Goal: Book appointment/travel/reservation

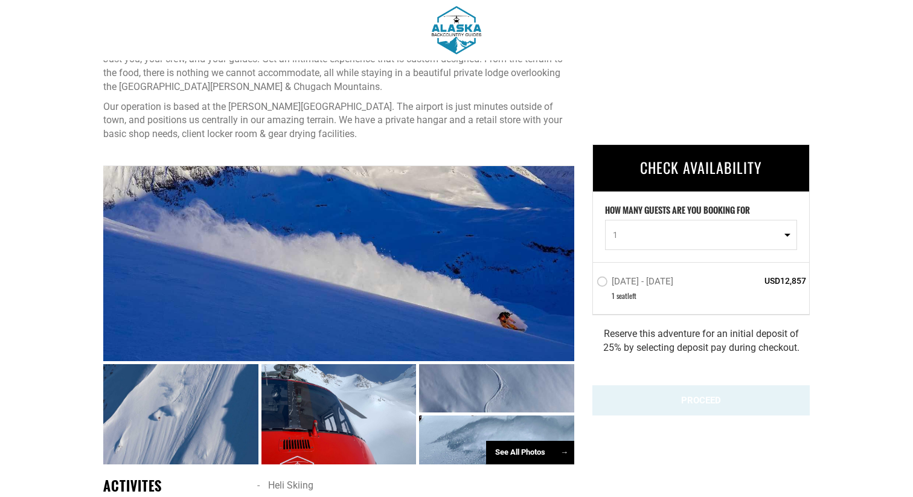
scroll to position [445, 0]
click at [607, 279] on label "[DATE] - [DATE]" at bounding box center [637, 283] width 80 height 14
click at [588, 279] on input "[DATE] - [DATE]" at bounding box center [588, 287] width 0 height 27
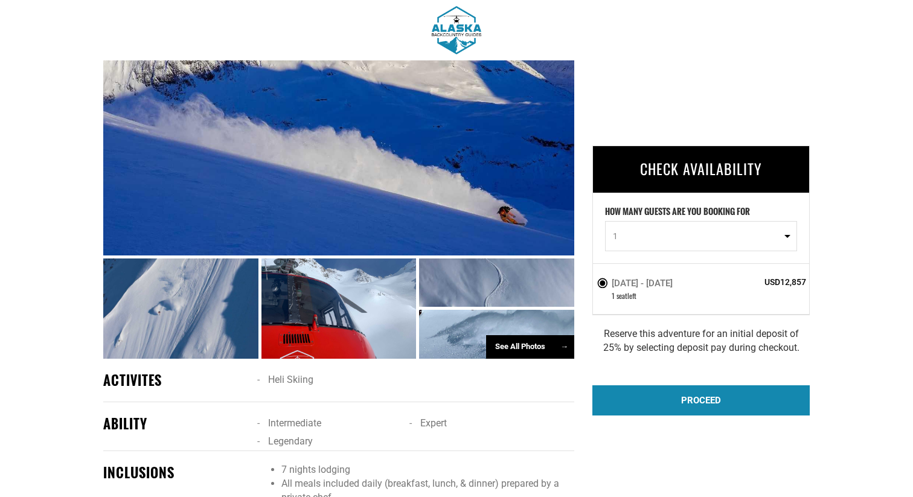
scroll to position [555, 0]
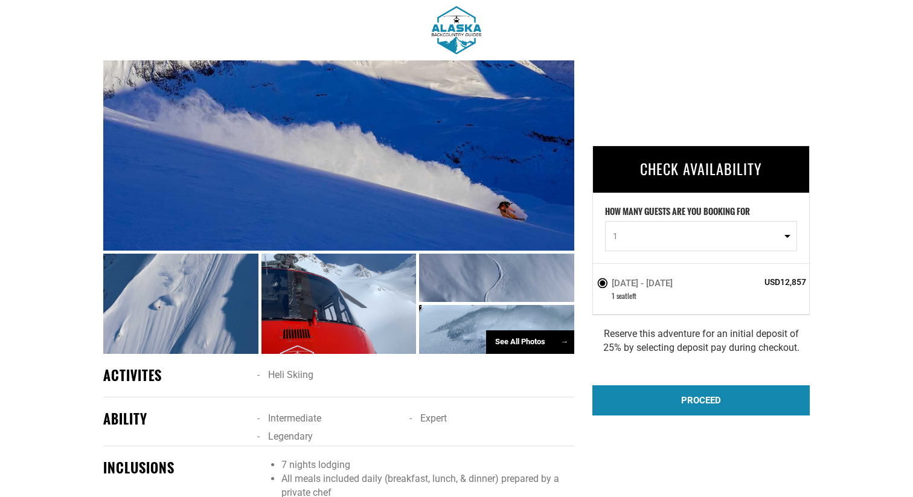
click at [513, 345] on div "See All Photos →" at bounding box center [530, 342] width 88 height 24
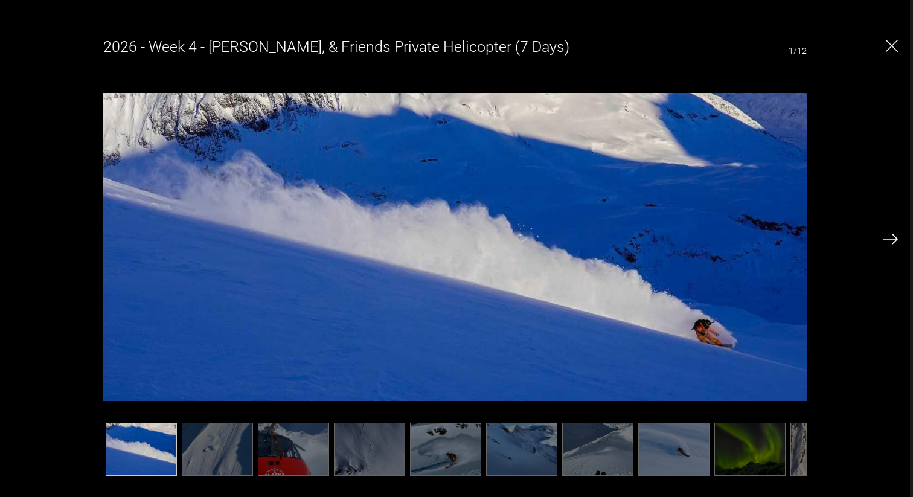
click at [889, 239] on img at bounding box center [890, 239] width 15 height 11
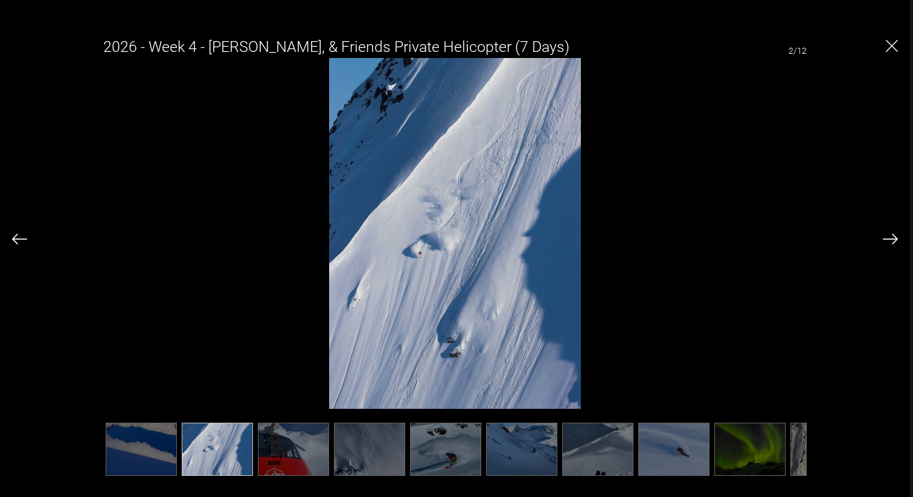
click at [889, 239] on img at bounding box center [890, 239] width 15 height 11
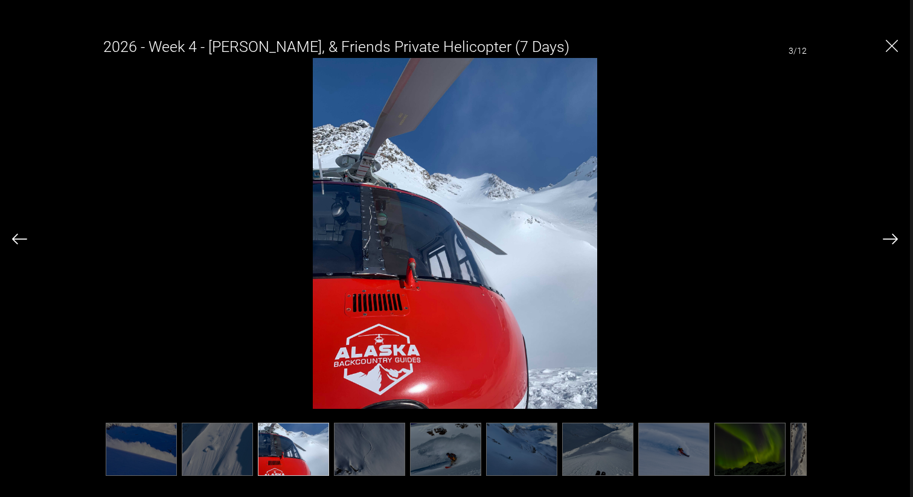
click at [889, 239] on img at bounding box center [890, 239] width 15 height 11
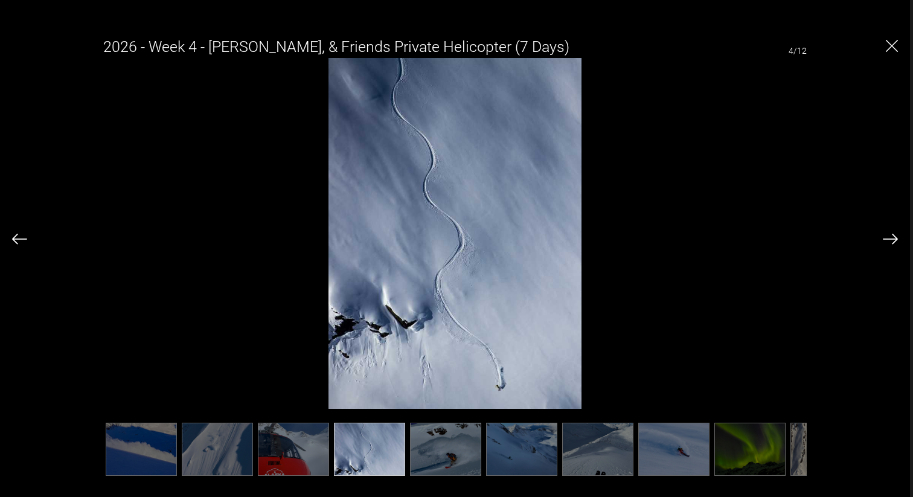
click at [889, 239] on img at bounding box center [890, 239] width 15 height 11
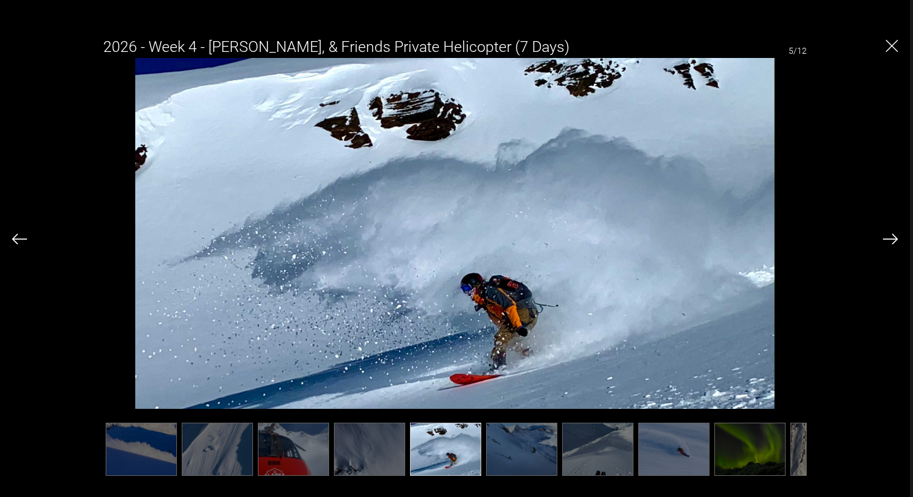
click at [889, 239] on img at bounding box center [890, 239] width 15 height 11
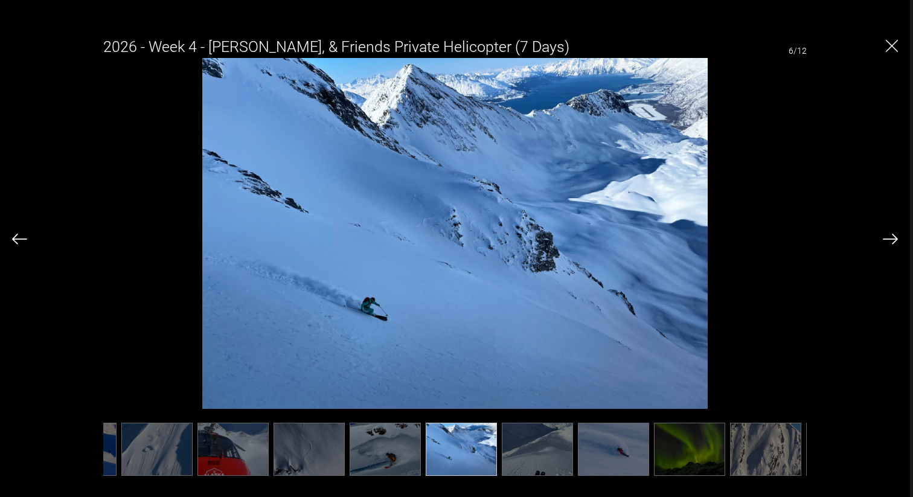
click at [889, 239] on img at bounding box center [890, 239] width 15 height 11
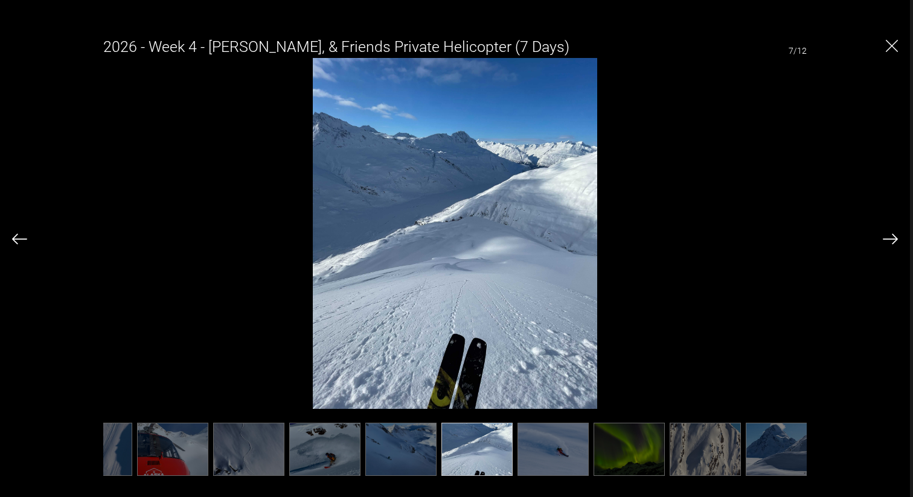
click at [889, 239] on img at bounding box center [890, 239] width 15 height 11
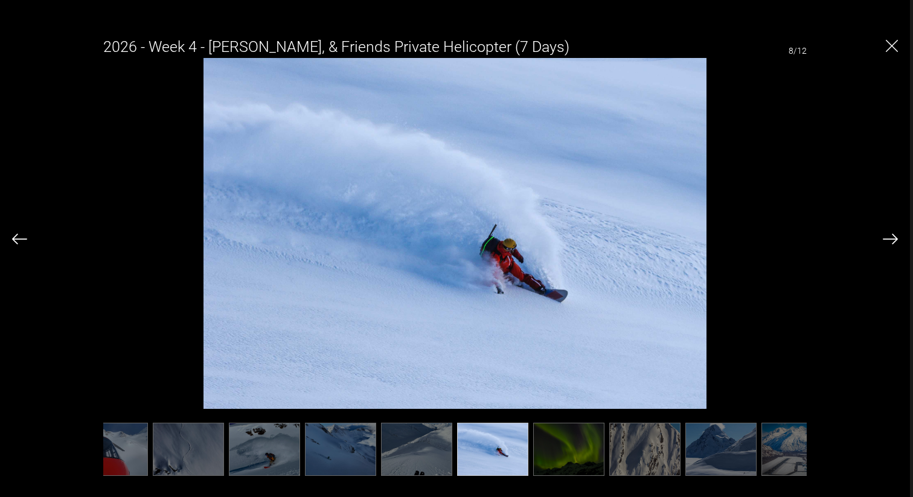
click at [889, 239] on img at bounding box center [890, 239] width 15 height 11
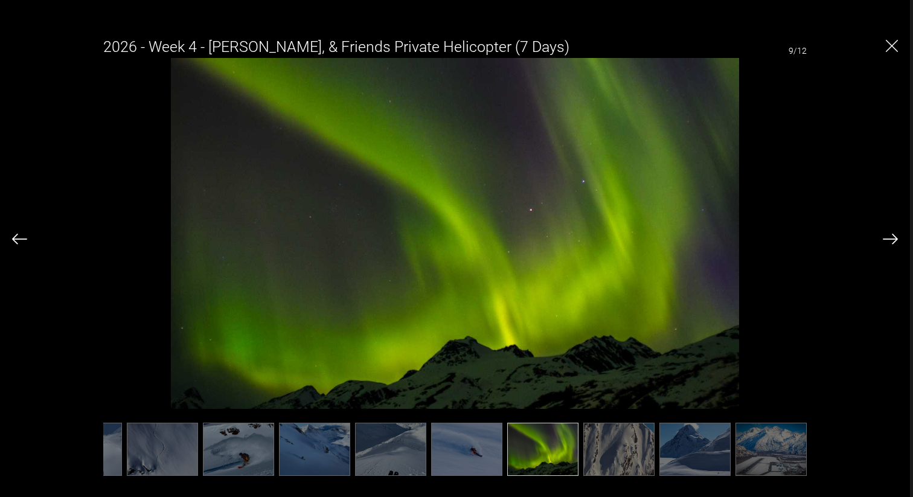
scroll to position [0, 209]
click at [889, 239] on img at bounding box center [890, 239] width 15 height 11
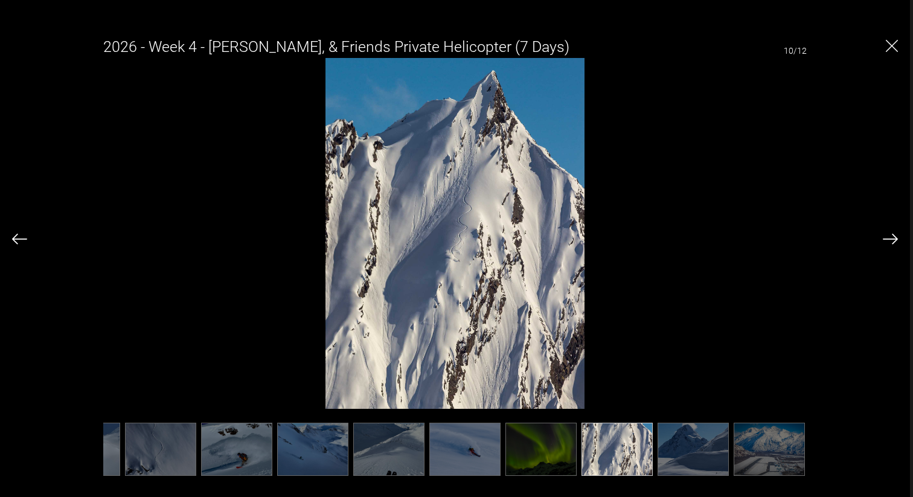
click at [889, 239] on img at bounding box center [890, 239] width 15 height 11
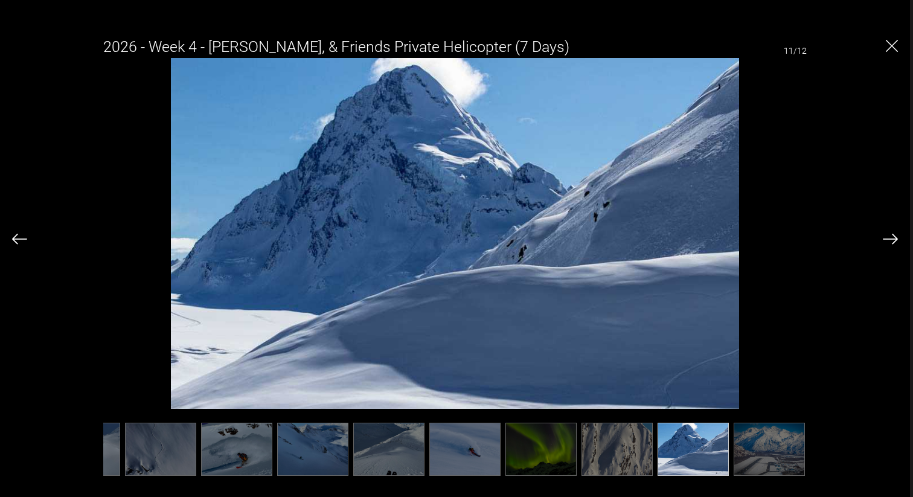
click at [889, 239] on img at bounding box center [890, 239] width 15 height 11
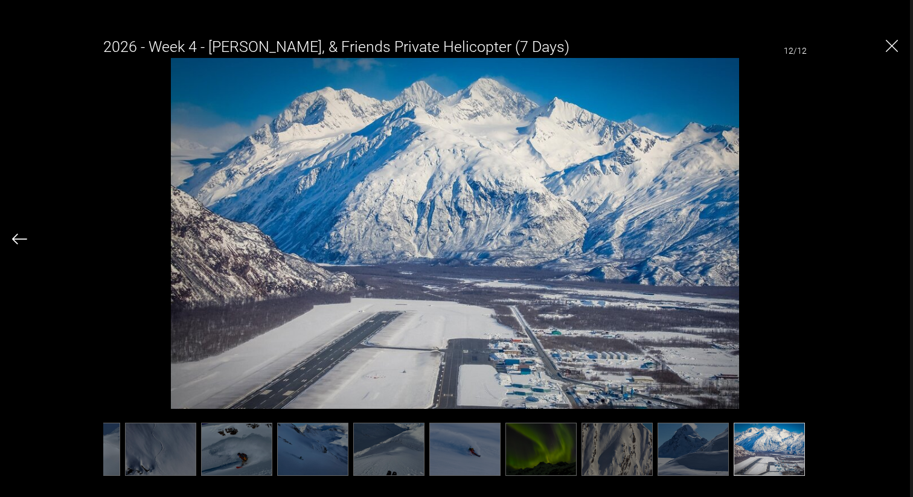
click at [889, 239] on div "2026 - Week 4 - [PERSON_NAME], & Friends Private Helicopter (7 Days) 12/12" at bounding box center [455, 250] width 886 height 446
click at [21, 238] on img at bounding box center [19, 239] width 15 height 11
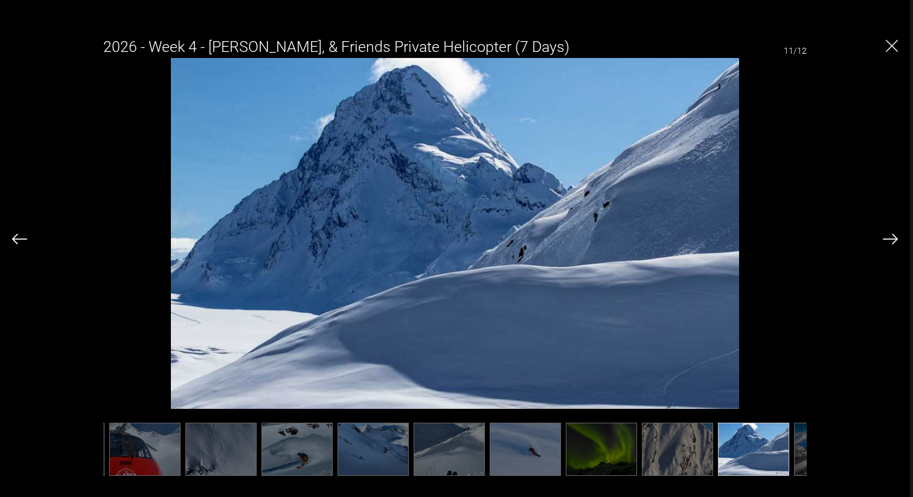
click at [21, 238] on img at bounding box center [19, 239] width 15 height 11
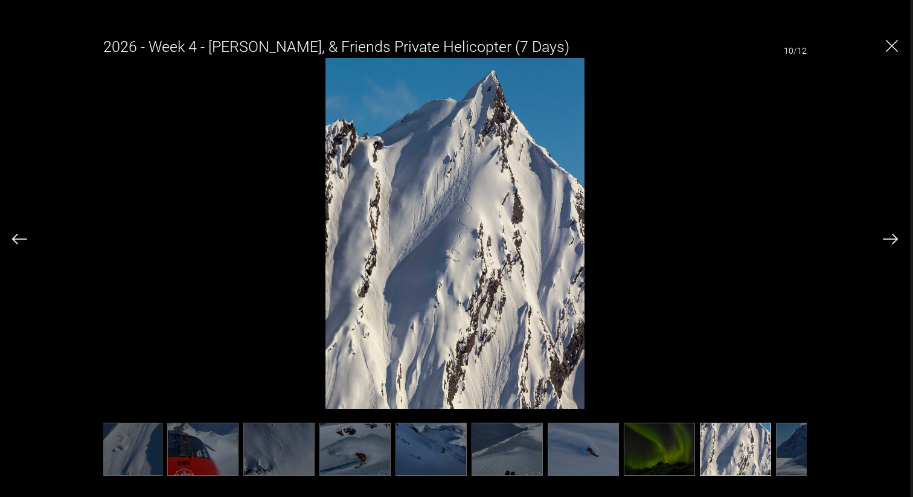
scroll to position [0, 88]
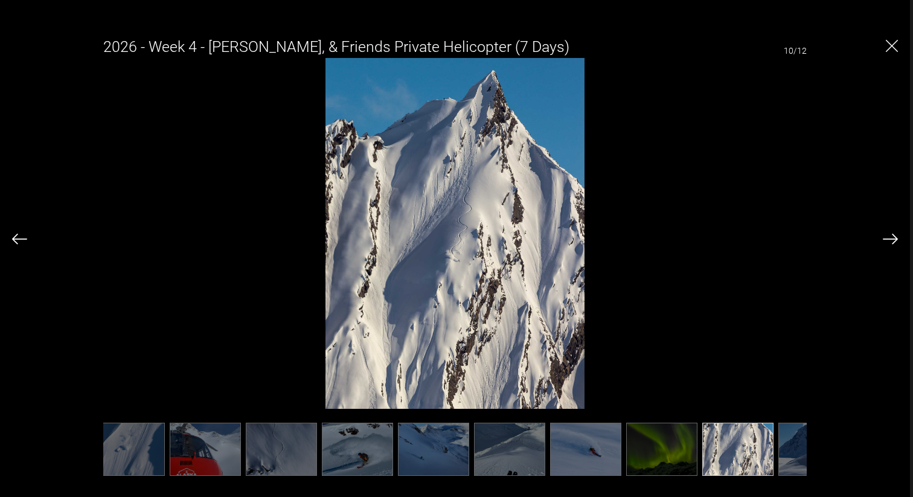
click at [21, 238] on img at bounding box center [19, 239] width 15 height 11
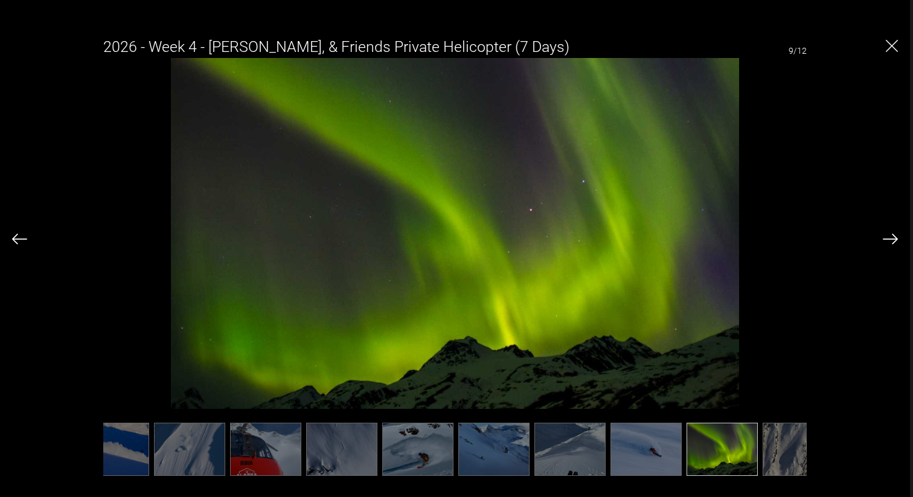
click at [21, 238] on img at bounding box center [19, 239] width 15 height 11
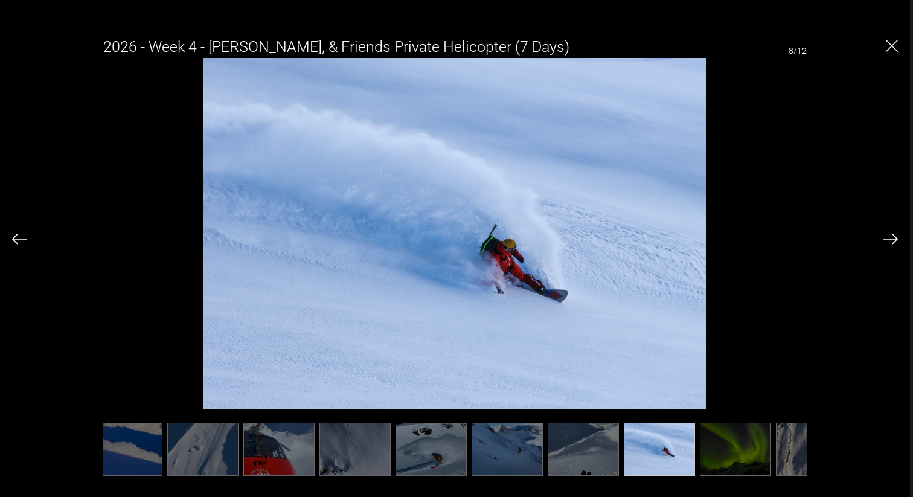
scroll to position [0, 0]
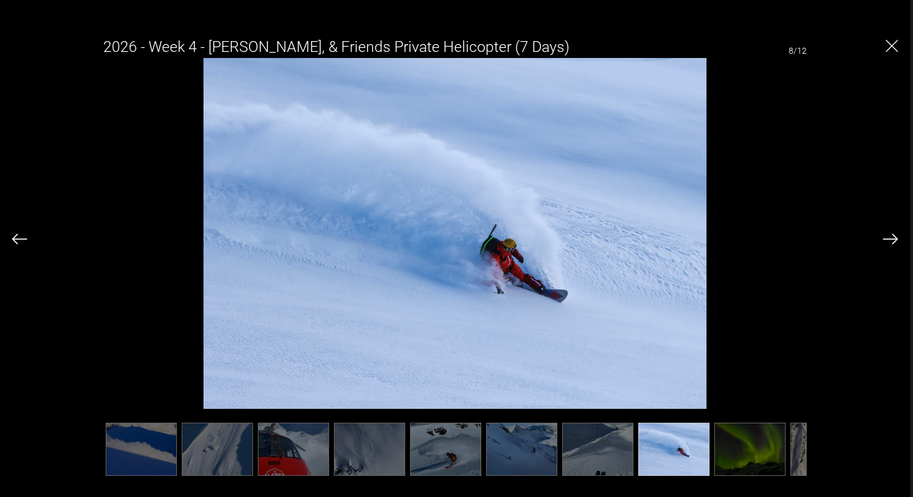
click at [21, 238] on img at bounding box center [19, 239] width 15 height 11
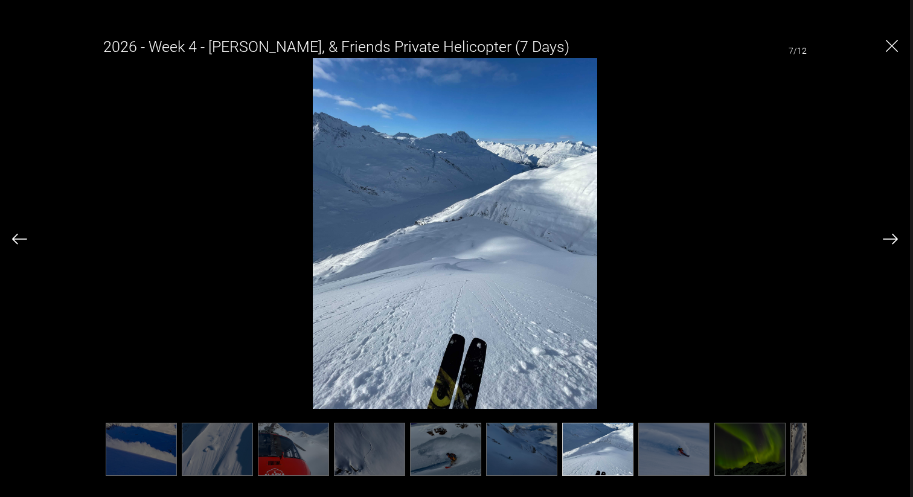
click at [21, 238] on img at bounding box center [19, 239] width 15 height 11
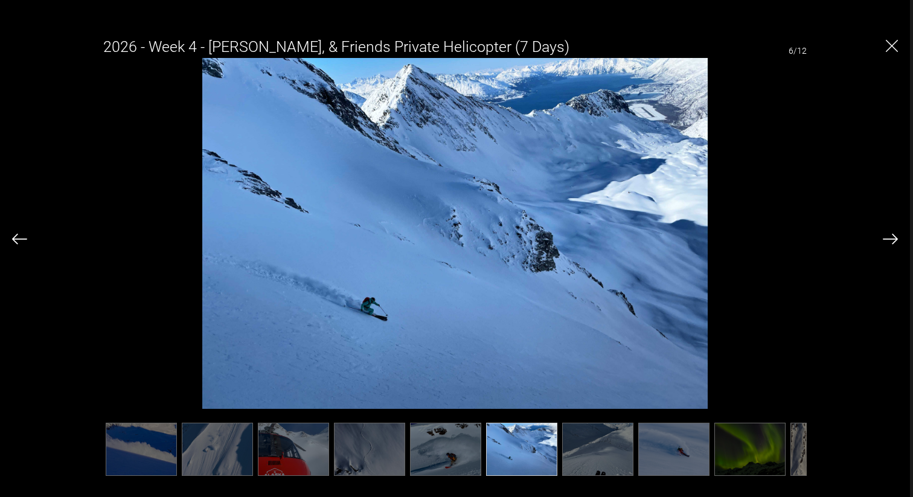
click at [21, 238] on img at bounding box center [19, 239] width 15 height 11
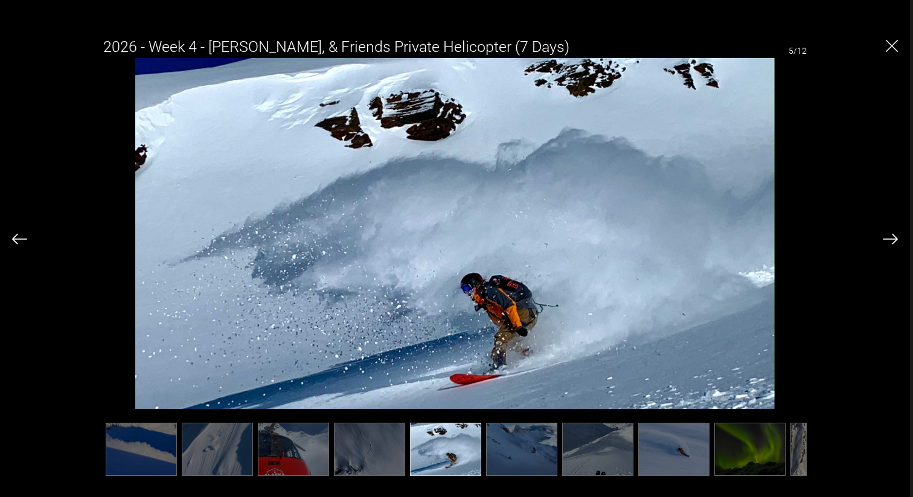
click at [21, 238] on img at bounding box center [19, 239] width 15 height 11
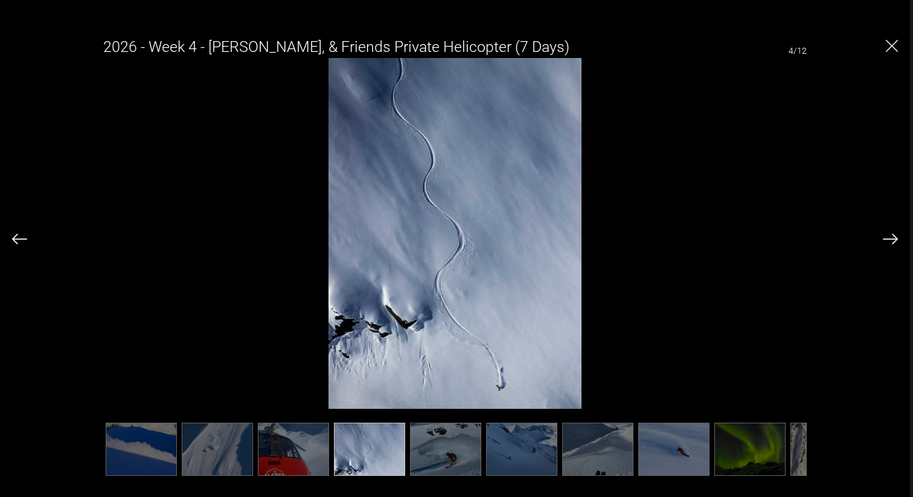
click at [21, 238] on img at bounding box center [19, 239] width 15 height 11
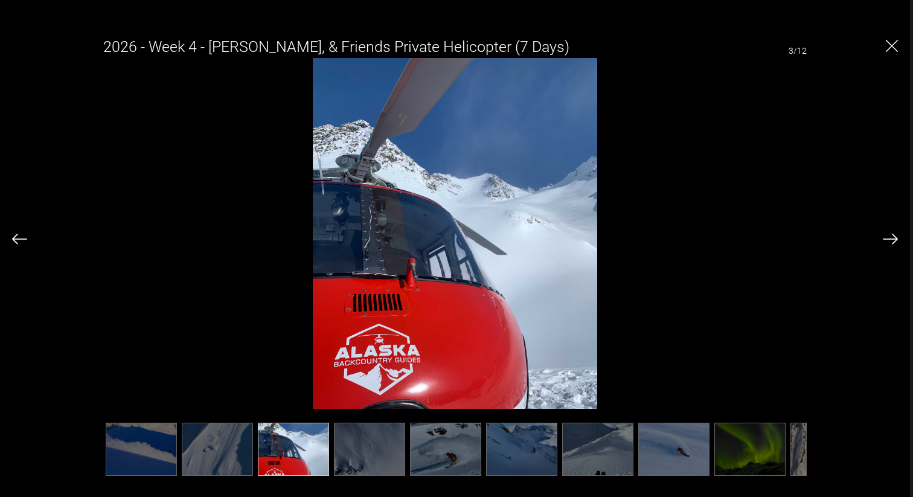
click at [21, 238] on img at bounding box center [19, 239] width 15 height 11
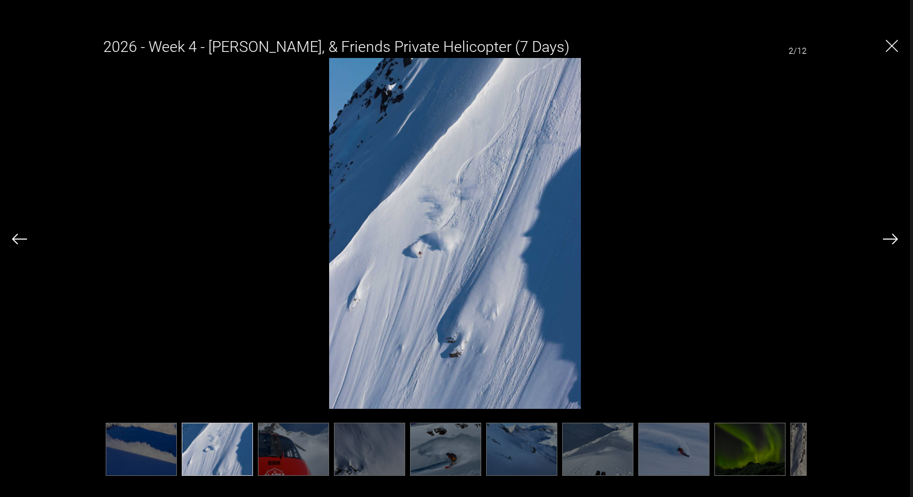
click at [21, 238] on img at bounding box center [19, 239] width 15 height 11
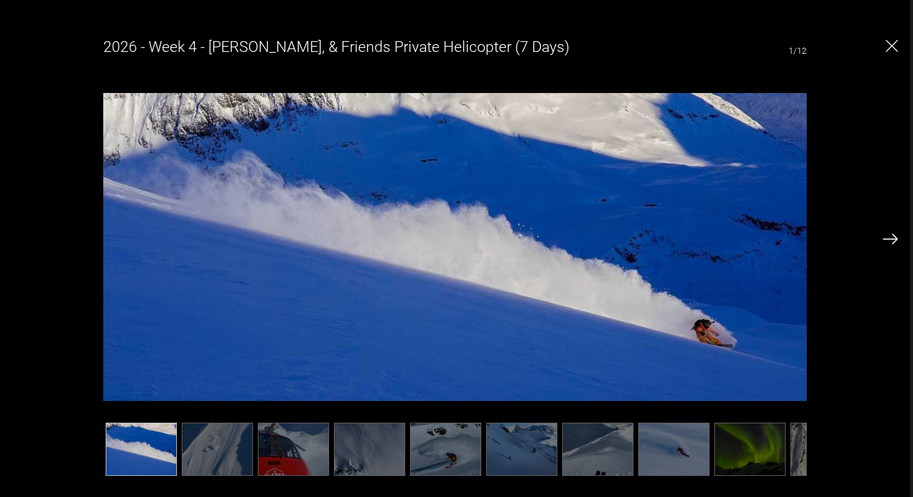
click at [21, 238] on div "2026 - Week 4 - [PERSON_NAME], & Friends Private Helicopter (7 Days) 1/12" at bounding box center [455, 250] width 886 height 446
click at [885, 236] on img at bounding box center [890, 239] width 15 height 11
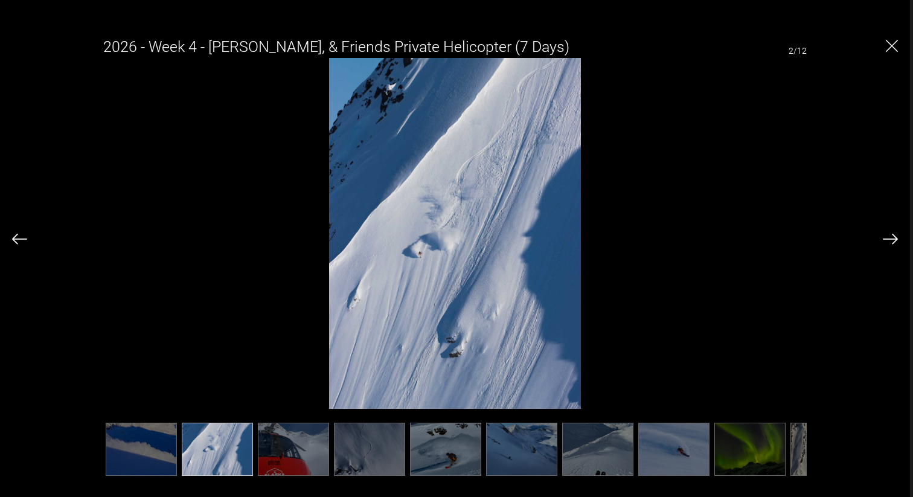
click at [885, 236] on img at bounding box center [890, 239] width 15 height 11
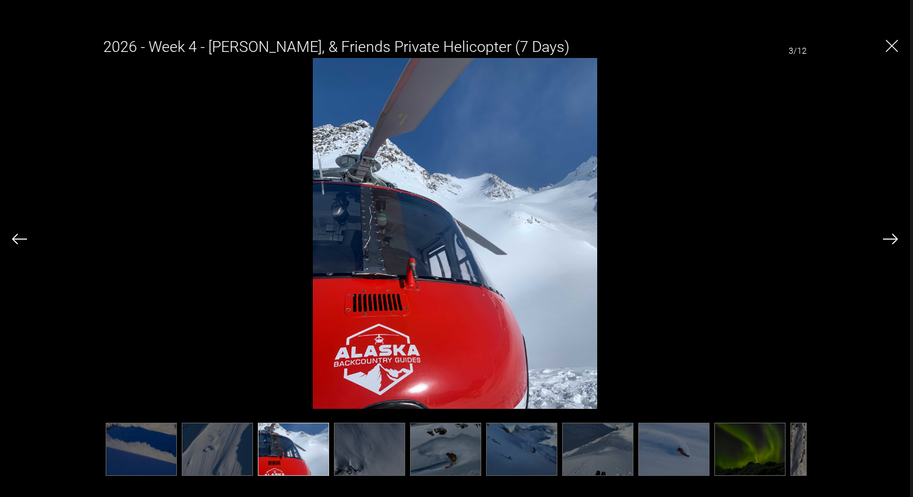
click at [885, 236] on img at bounding box center [890, 239] width 15 height 11
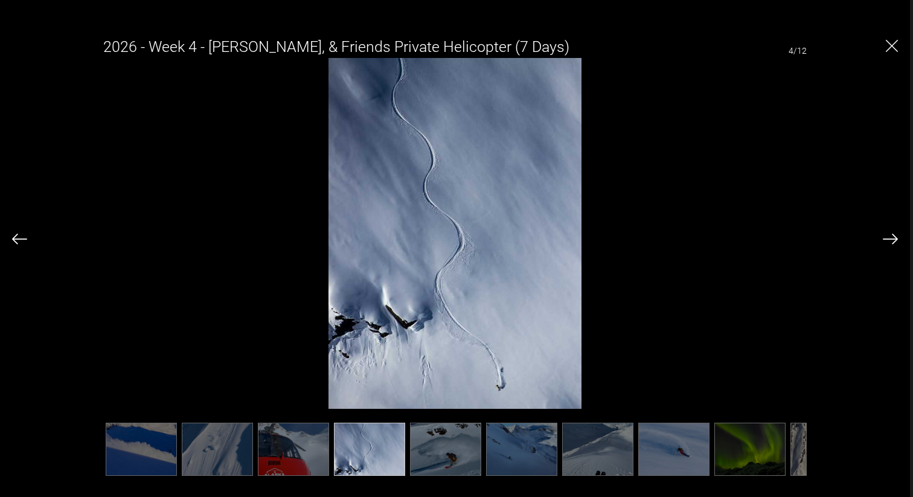
click at [885, 236] on img at bounding box center [890, 239] width 15 height 11
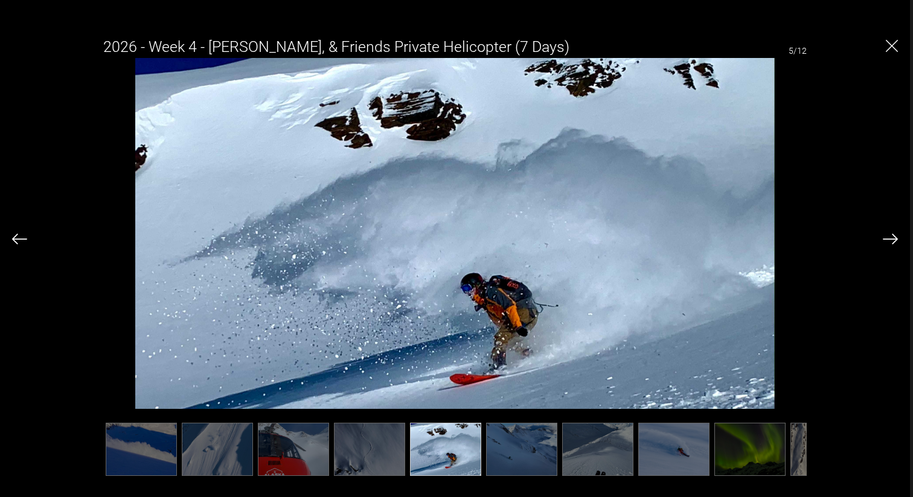
click at [885, 236] on img at bounding box center [890, 239] width 15 height 11
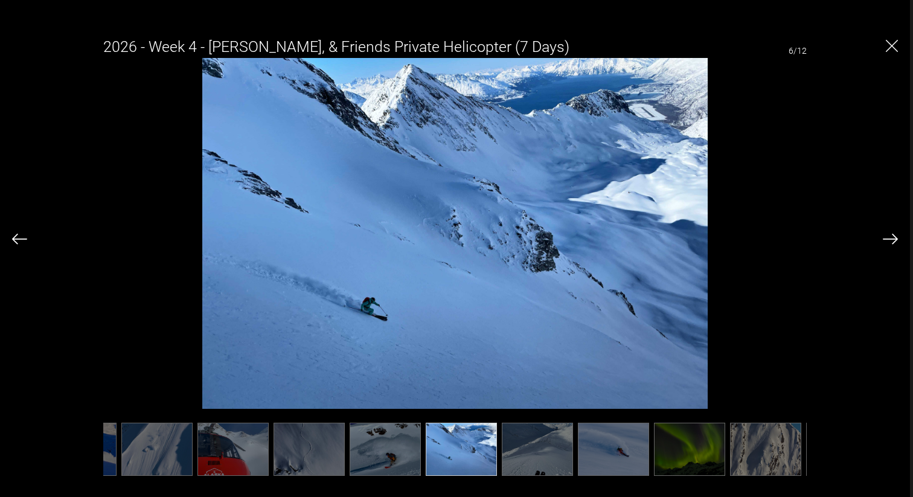
click at [885, 236] on img at bounding box center [890, 239] width 15 height 11
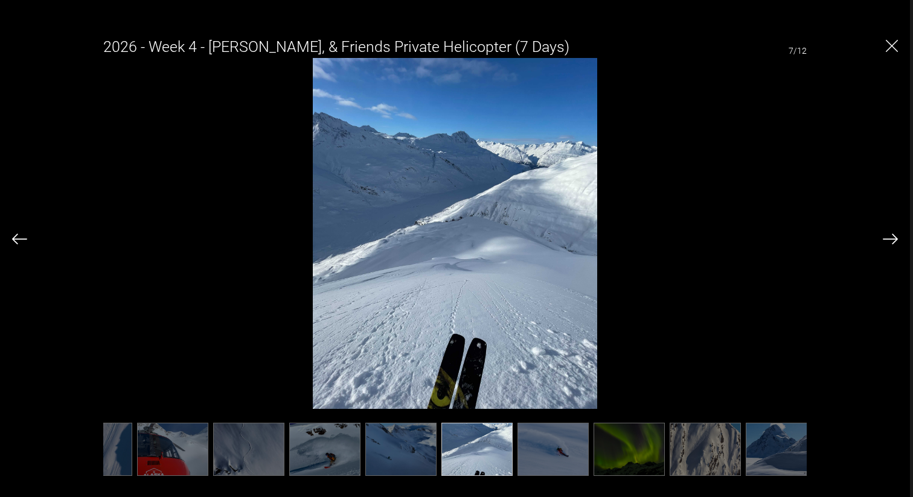
click at [885, 236] on img at bounding box center [890, 239] width 15 height 11
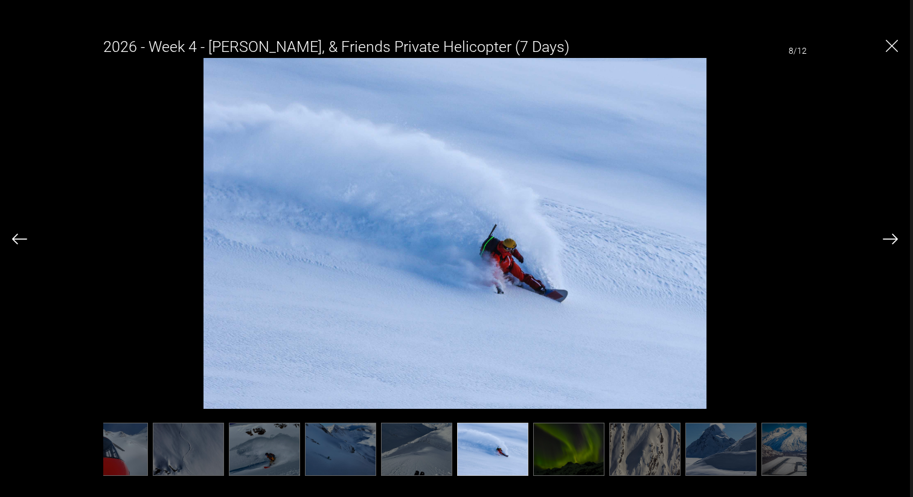
click at [885, 236] on img at bounding box center [890, 239] width 15 height 11
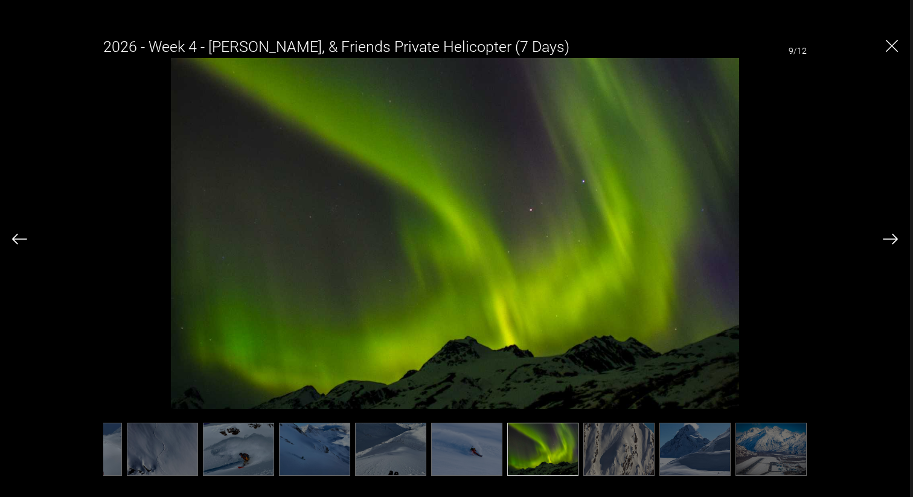
scroll to position [0, 209]
click at [885, 236] on img at bounding box center [890, 239] width 15 height 11
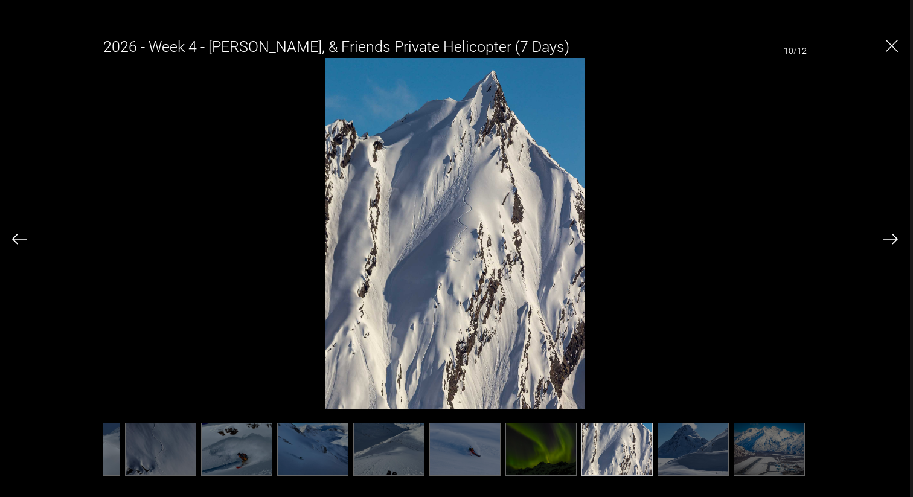
click at [885, 236] on img at bounding box center [890, 239] width 15 height 11
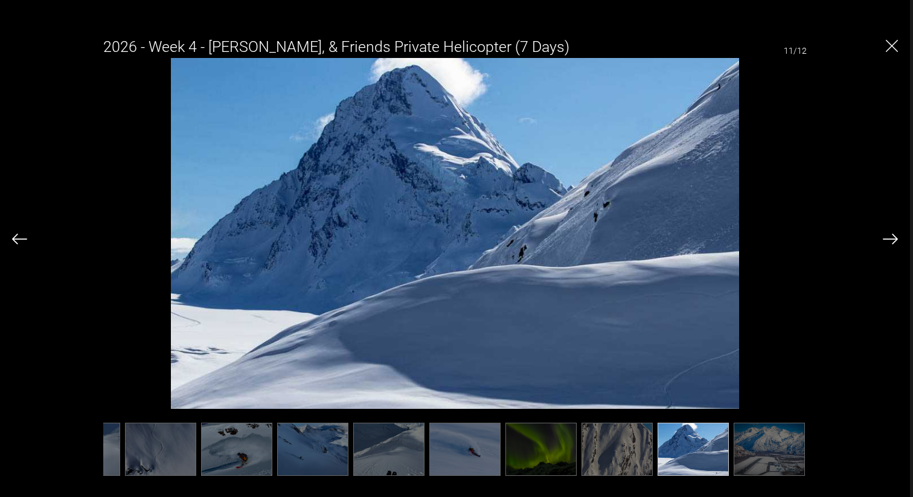
click at [885, 236] on img at bounding box center [890, 239] width 15 height 11
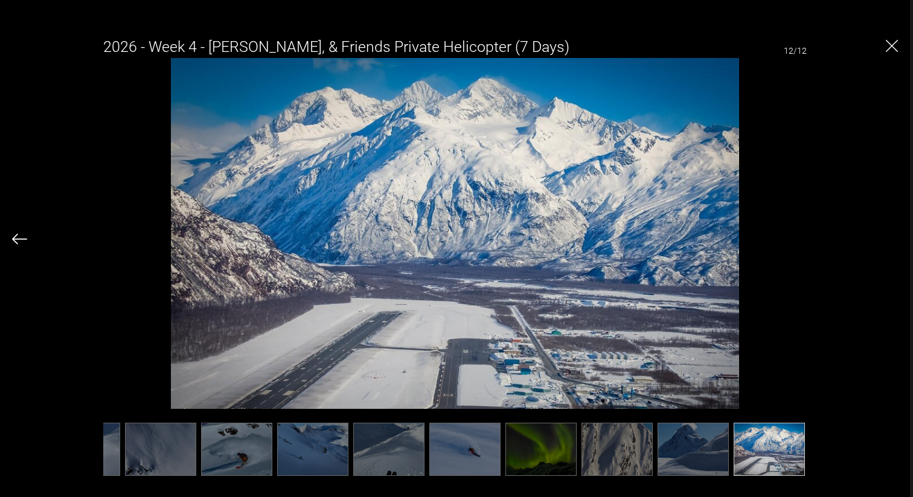
click at [885, 236] on div "2026 - Week 4 - [PERSON_NAME], & Friends Private Helicopter (7 Days) 12/12" at bounding box center [455, 250] width 886 height 446
click at [890, 50] on img "Close" at bounding box center [892, 46] width 12 height 12
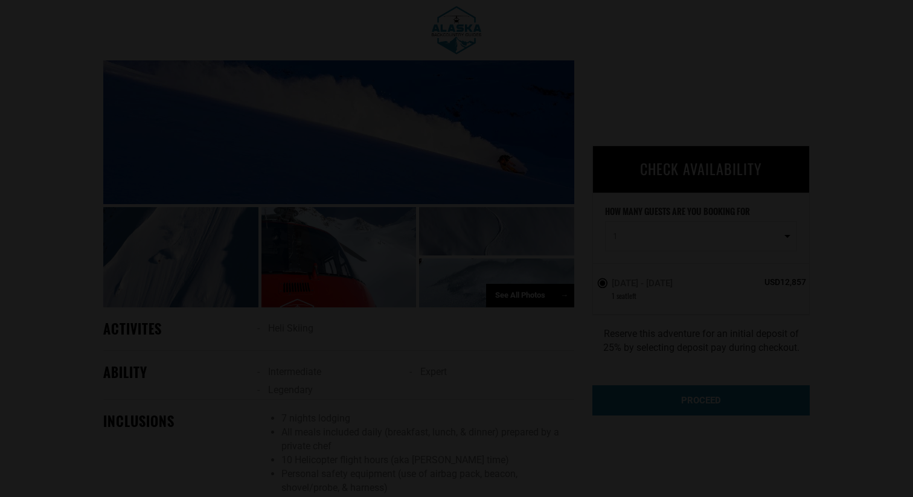
scroll to position [0, 0]
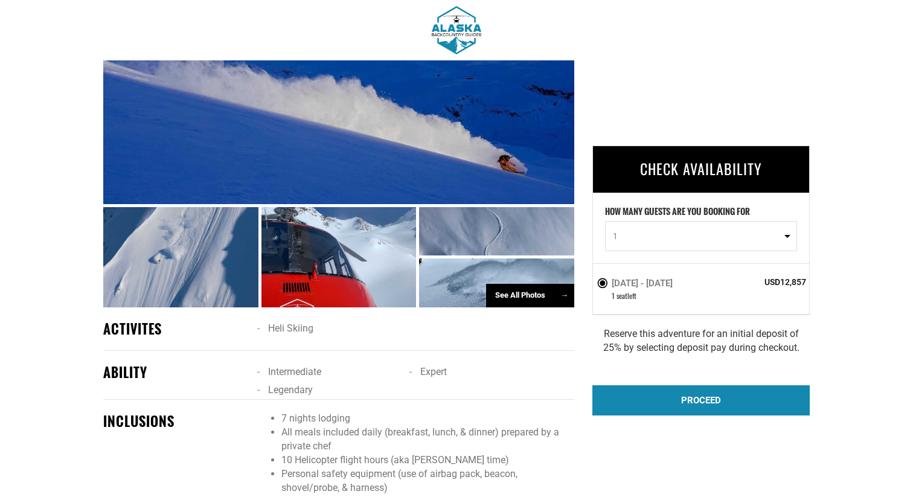
click at [520, 290] on div "See All Photos →" at bounding box center [530, 296] width 88 height 24
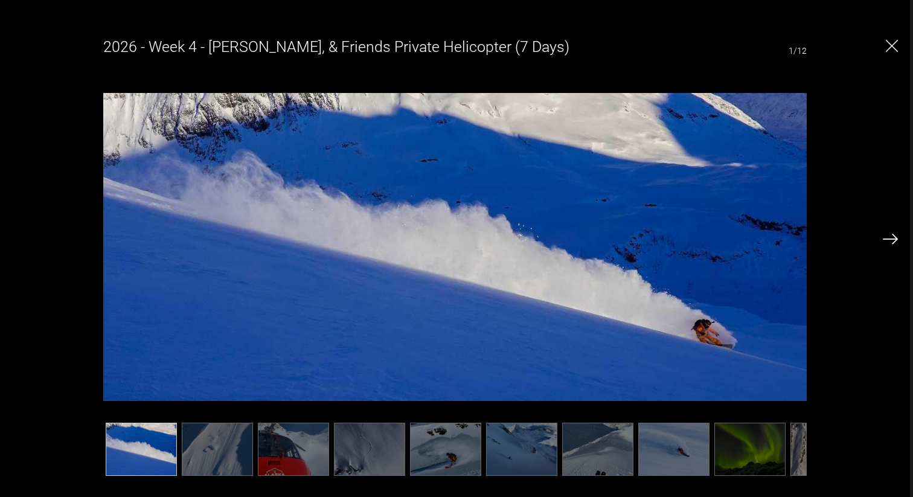
click at [895, 237] on img at bounding box center [890, 239] width 15 height 11
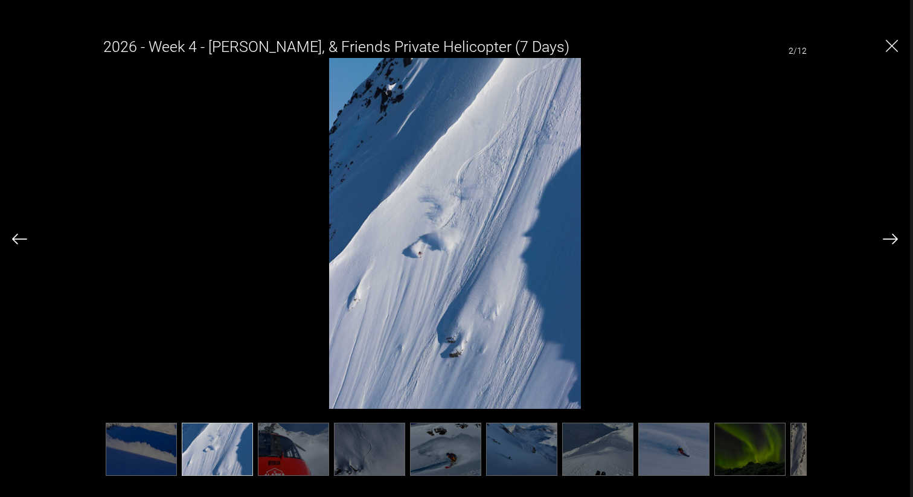
click at [895, 238] on img at bounding box center [890, 239] width 15 height 11
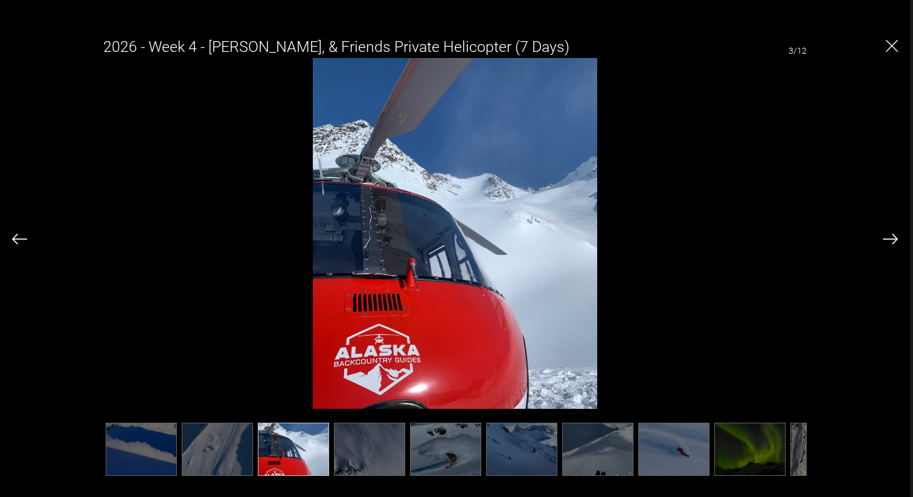
click at [895, 238] on img at bounding box center [890, 239] width 15 height 11
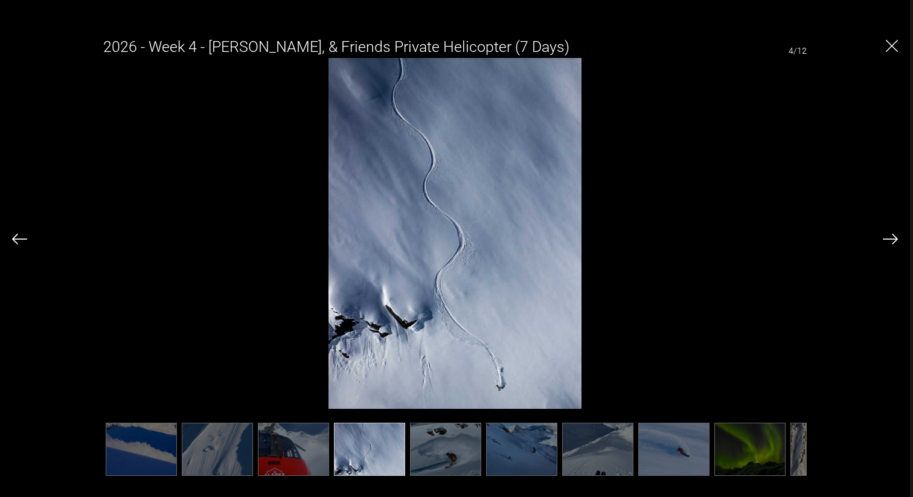
click at [895, 238] on img at bounding box center [890, 239] width 15 height 11
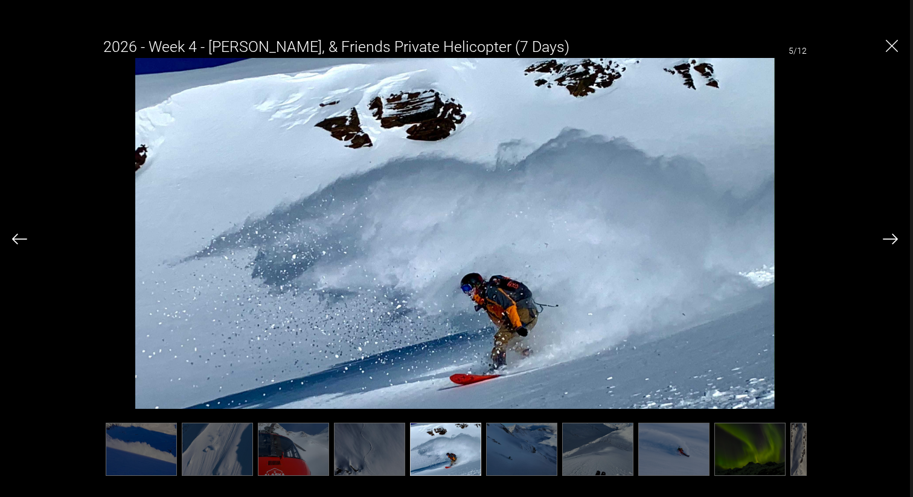
click at [895, 238] on img at bounding box center [890, 239] width 15 height 11
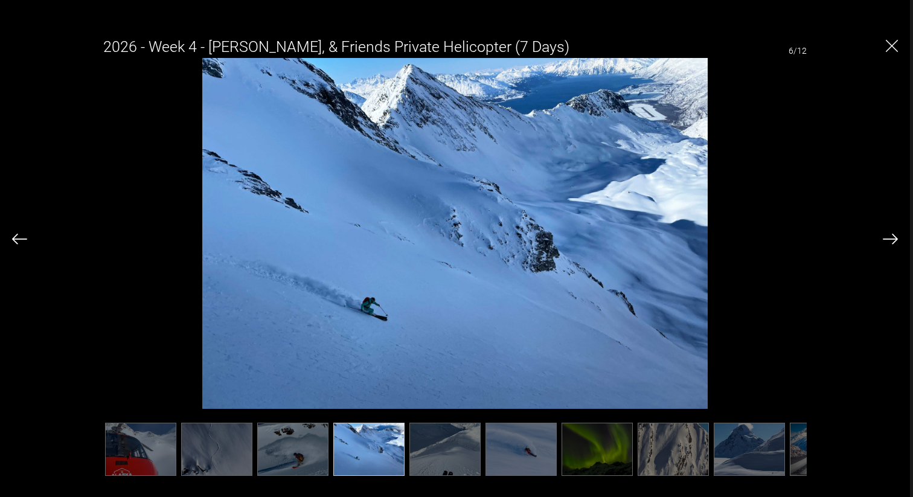
click at [895, 238] on img at bounding box center [890, 239] width 15 height 11
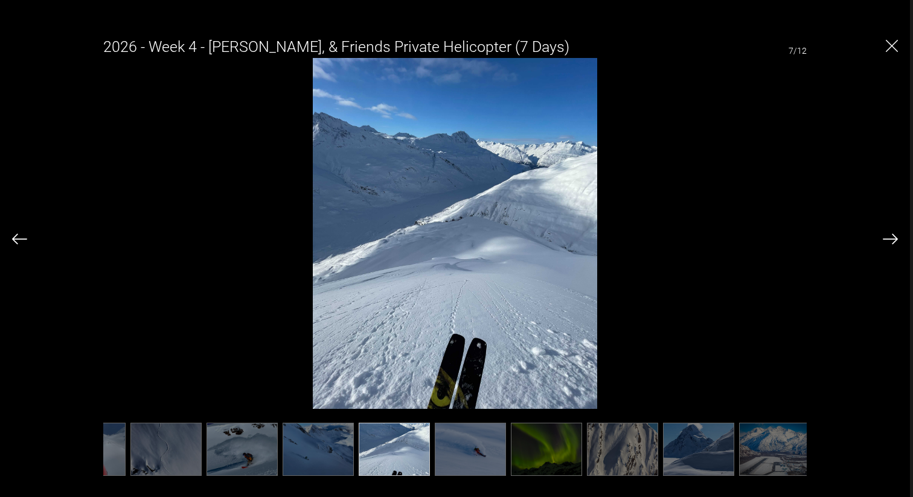
scroll to position [0, 209]
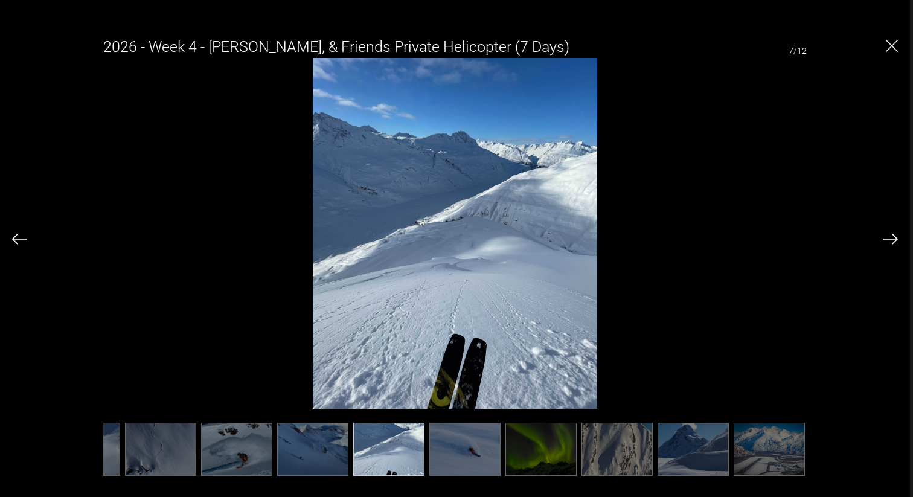
click at [895, 238] on img at bounding box center [890, 239] width 15 height 11
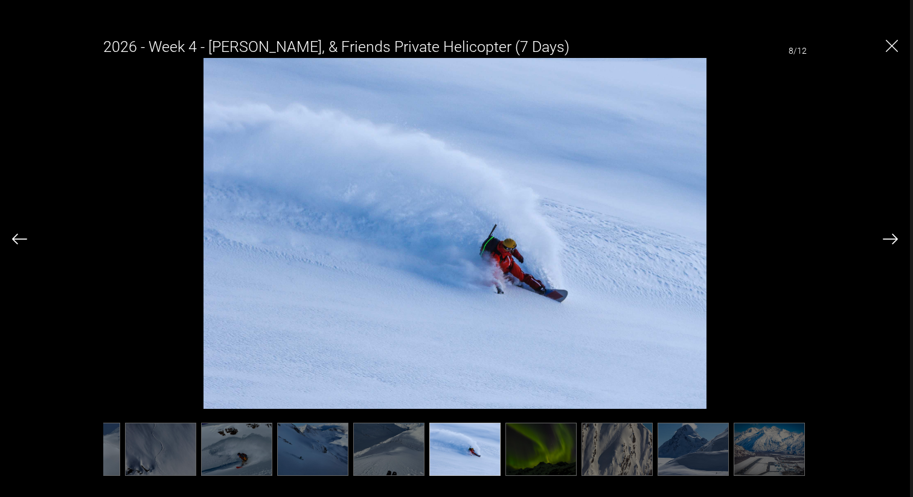
click at [895, 238] on img at bounding box center [890, 239] width 15 height 11
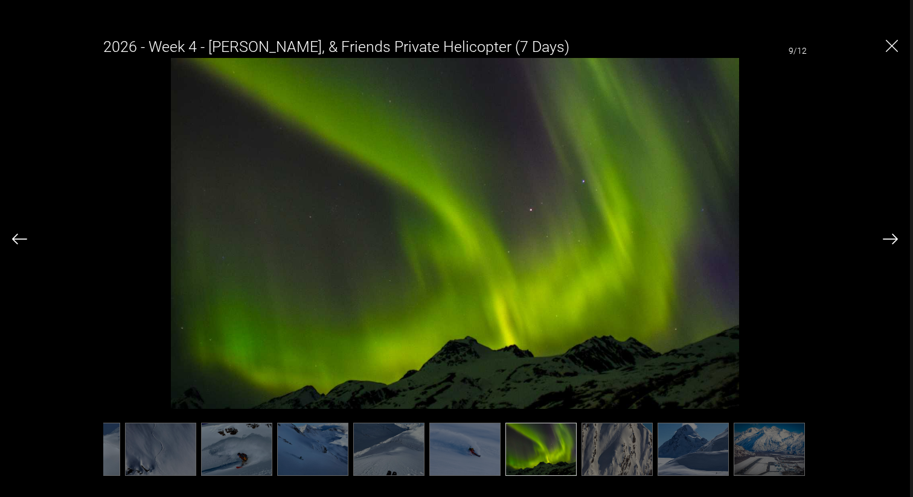
click at [895, 238] on img at bounding box center [890, 239] width 15 height 11
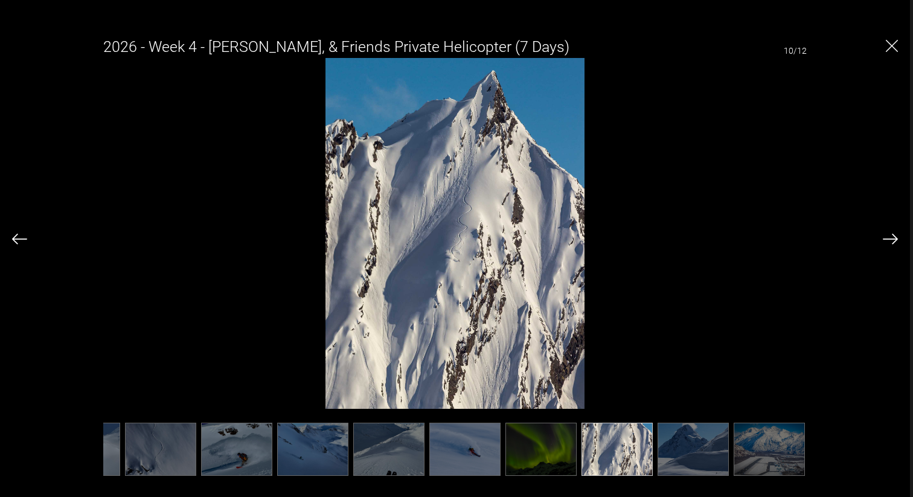
click at [895, 238] on img at bounding box center [890, 239] width 15 height 11
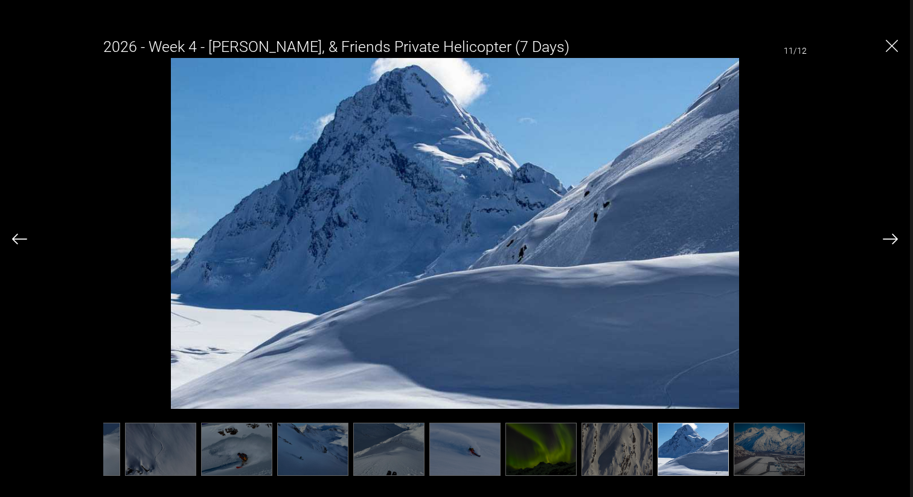
click at [895, 238] on img at bounding box center [890, 239] width 15 height 11
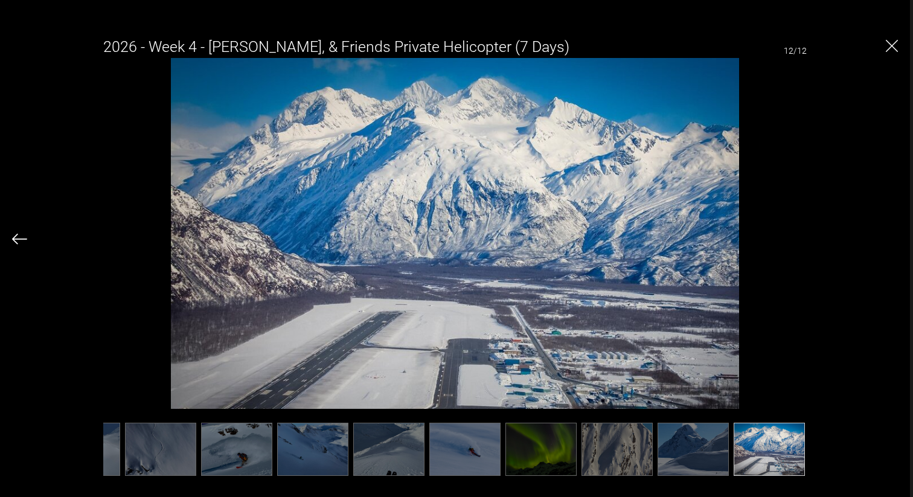
click at [11, 236] on div "2026 - Week 4 - [PERSON_NAME], & Friends Private Helicopter (7 Days) 12/12" at bounding box center [455, 248] width 910 height 497
click at [454, 455] on img at bounding box center [464, 449] width 71 height 53
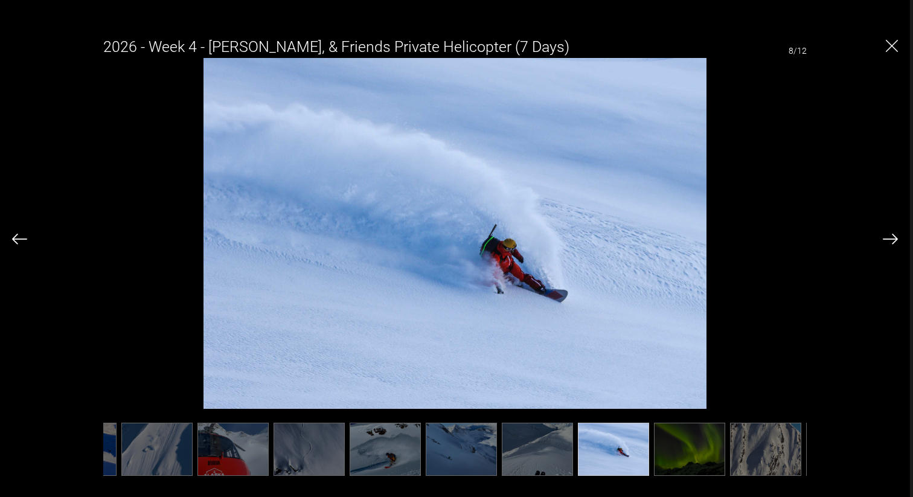
scroll to position [0, 0]
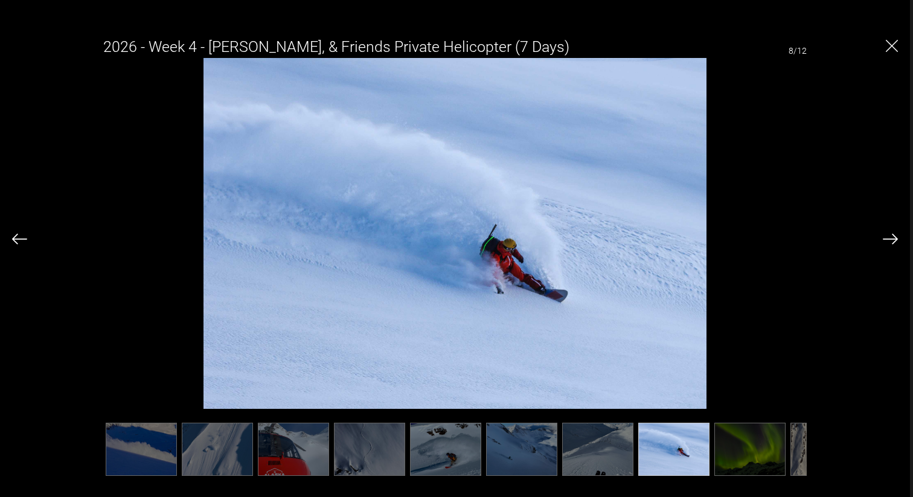
click at [889, 44] on img "Close" at bounding box center [892, 46] width 12 height 12
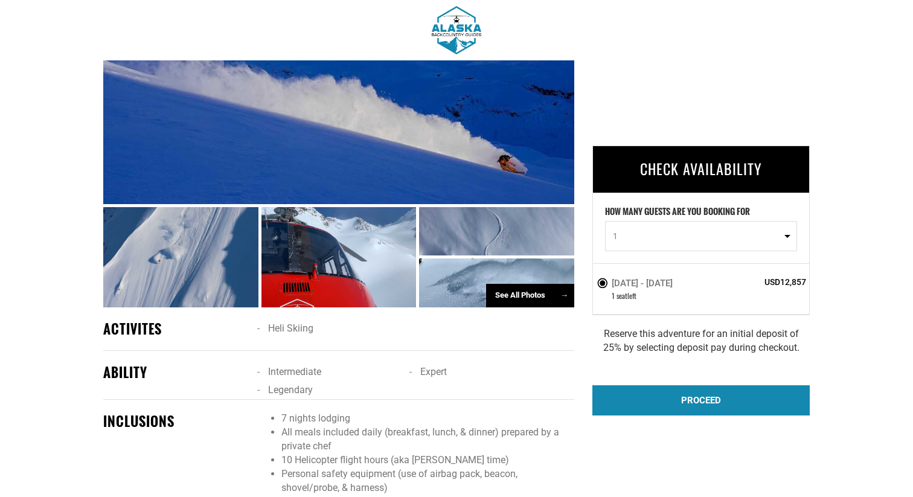
click at [529, 292] on div "See All Photos →" at bounding box center [530, 296] width 88 height 24
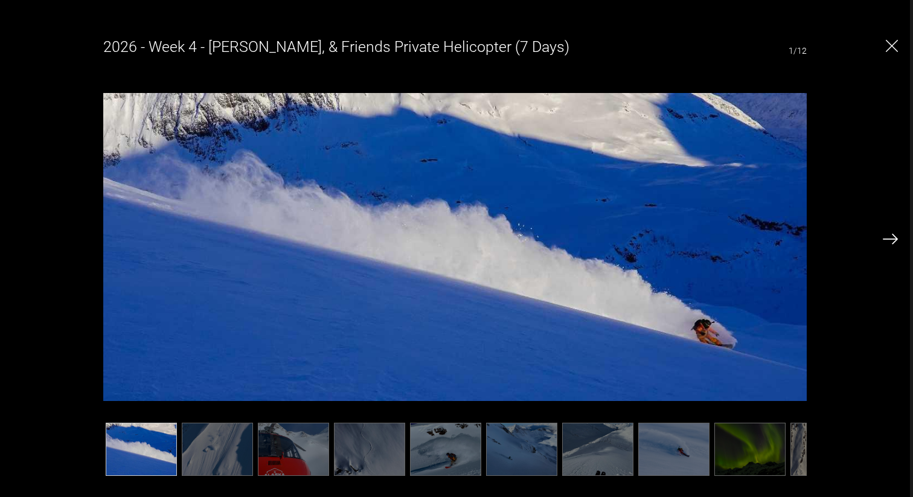
click at [893, 48] on img "Close" at bounding box center [892, 46] width 12 height 12
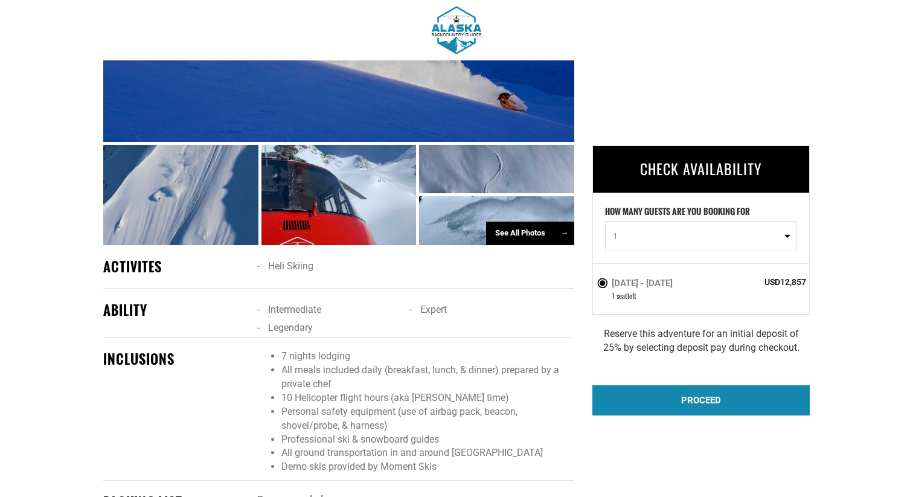
scroll to position [637, 0]
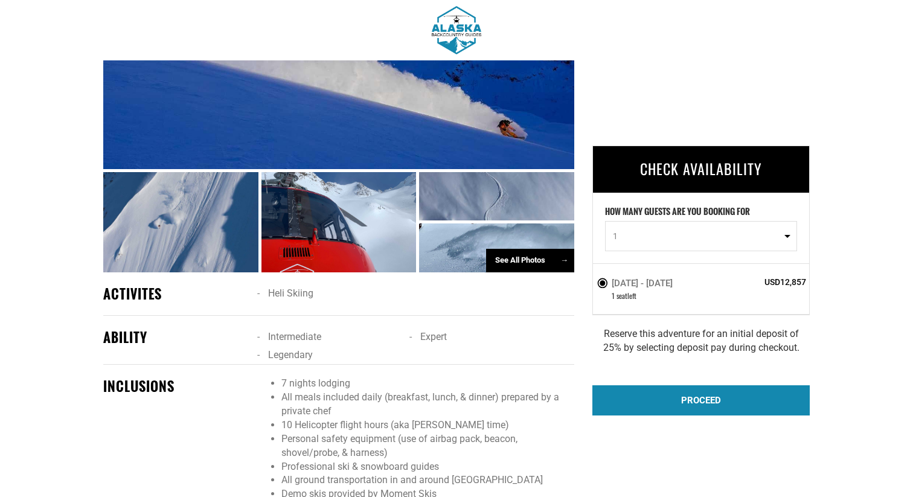
click at [550, 258] on div "See All Photos →" at bounding box center [530, 261] width 88 height 24
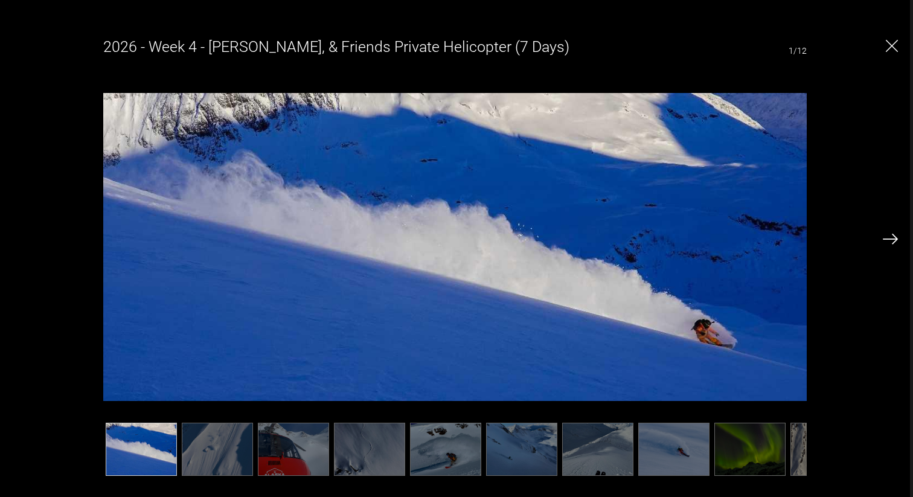
scroll to position [877, 0]
click at [235, 447] on img at bounding box center [217, 449] width 71 height 53
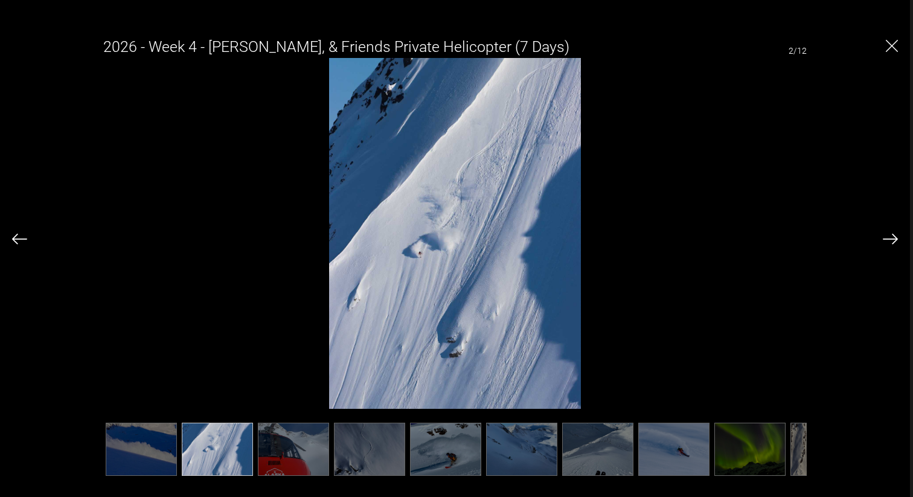
click at [306, 450] on img at bounding box center [293, 449] width 71 height 53
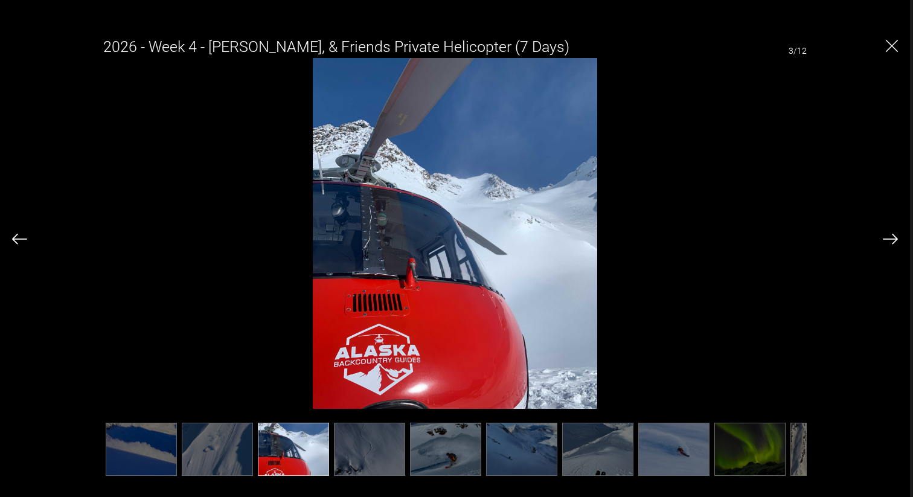
click at [363, 452] on img at bounding box center [369, 449] width 71 height 53
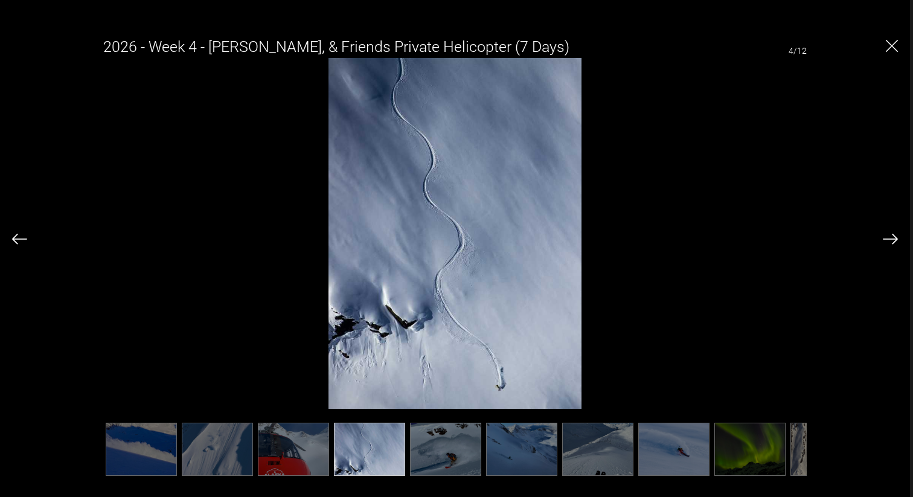
click at [460, 448] on img at bounding box center [445, 449] width 71 height 53
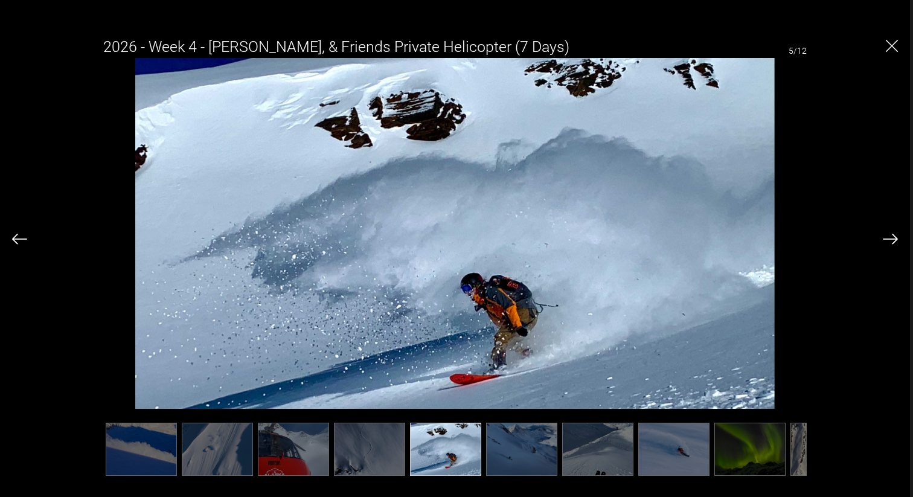
click at [517, 448] on img at bounding box center [521, 449] width 71 height 53
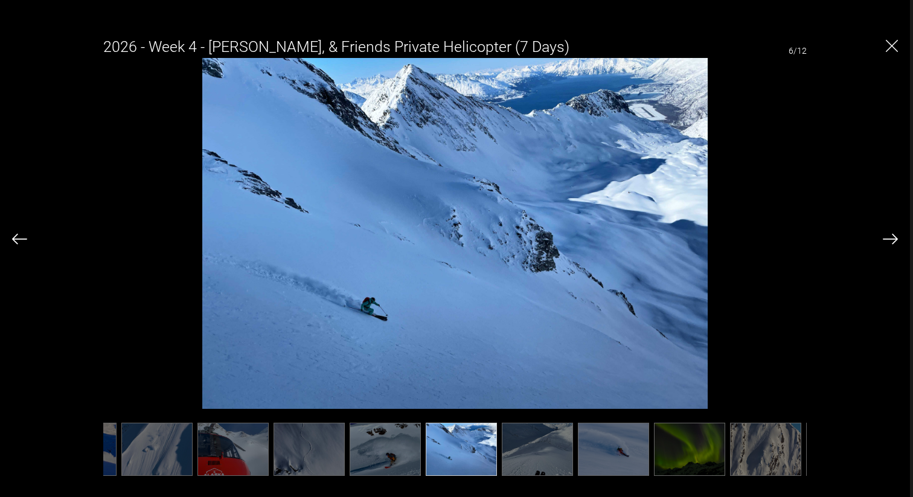
click at [542, 451] on img at bounding box center [537, 449] width 71 height 53
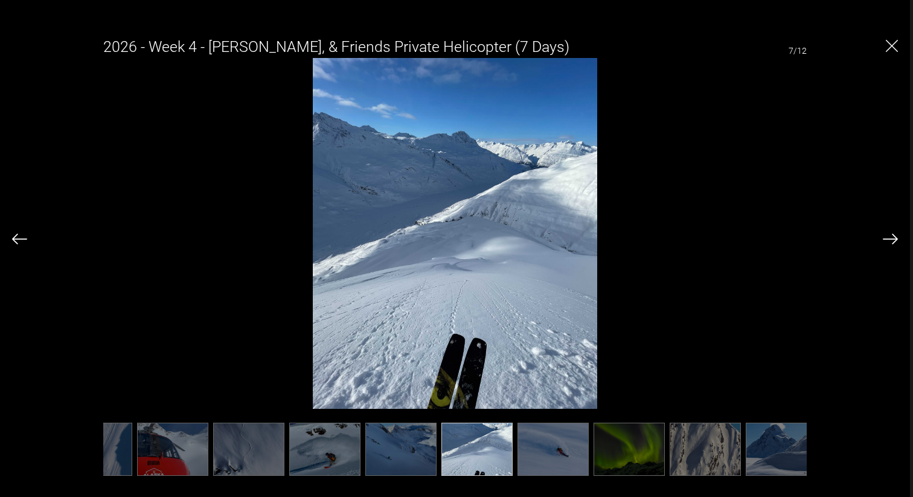
click at [578, 453] on img at bounding box center [553, 449] width 71 height 53
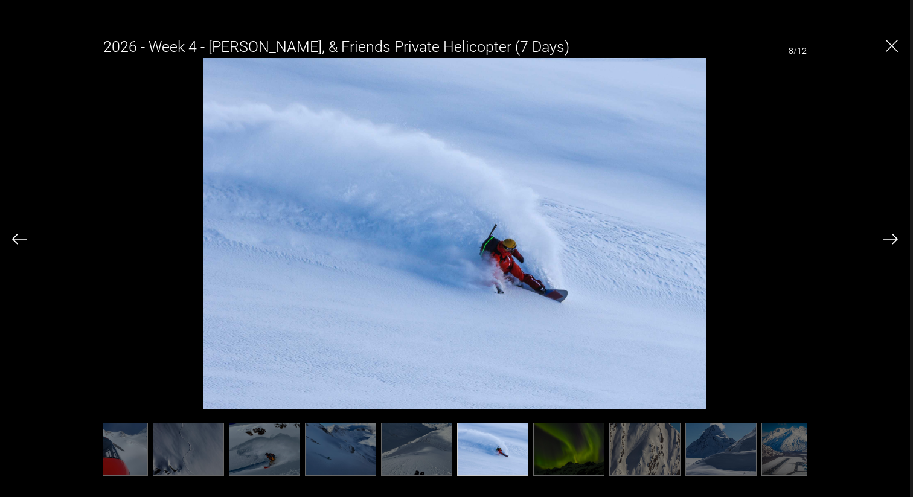
click at [578, 451] on img at bounding box center [568, 449] width 71 height 53
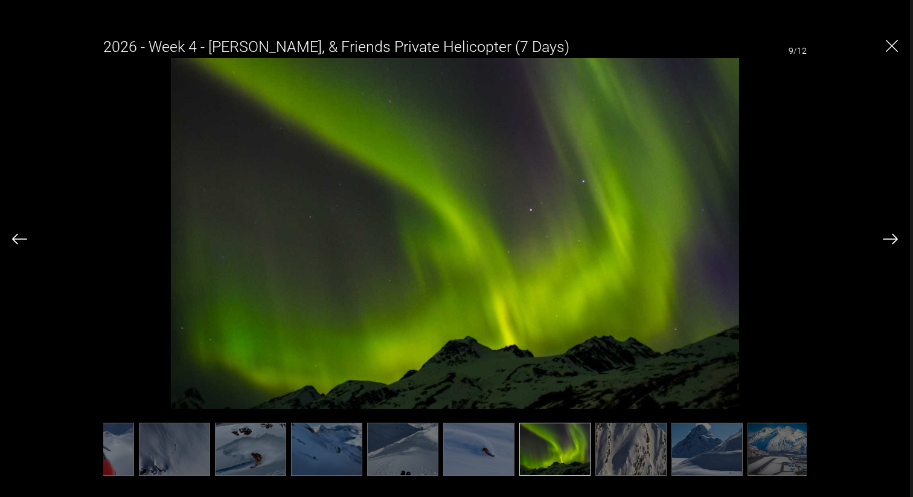
scroll to position [0, 209]
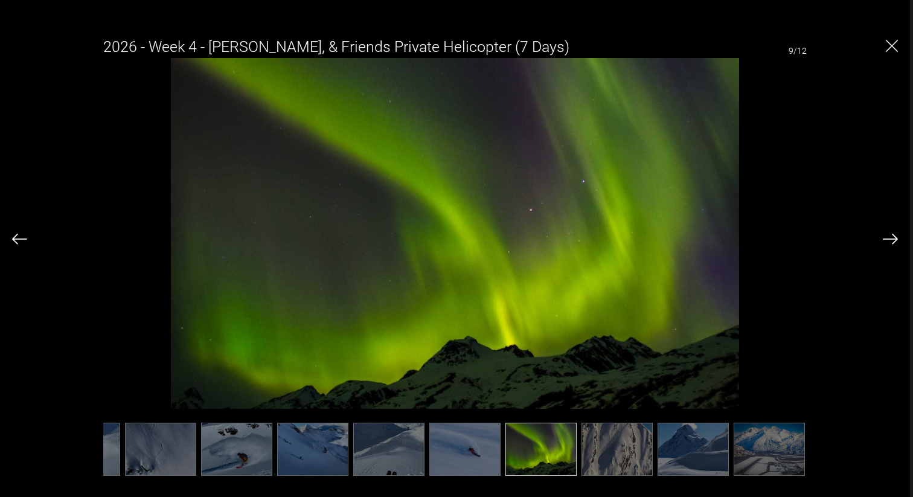
click at [600, 451] on img at bounding box center [617, 449] width 71 height 53
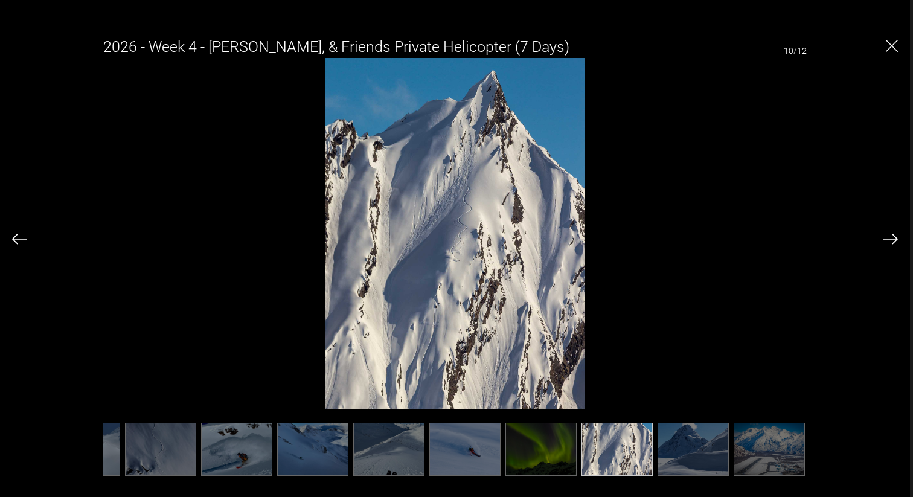
click at [672, 447] on img at bounding box center [693, 449] width 71 height 53
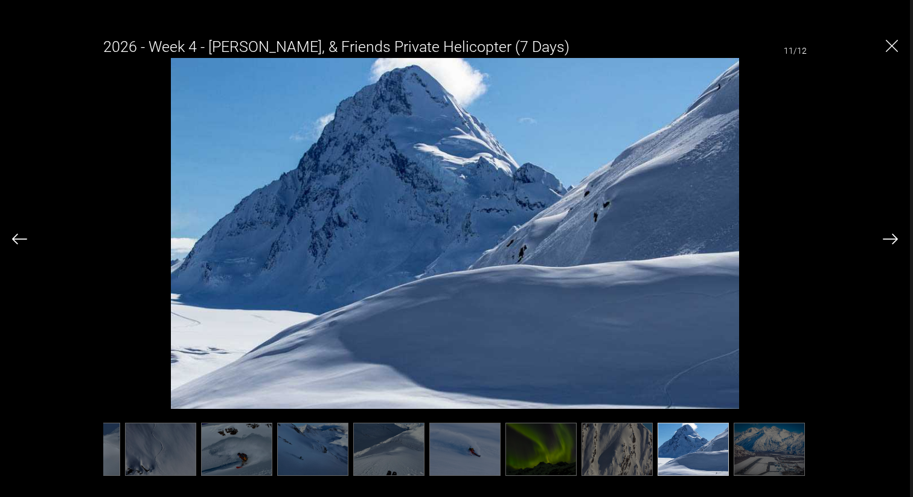
scroll to position [824, 0]
click at [890, 240] on img at bounding box center [890, 239] width 15 height 11
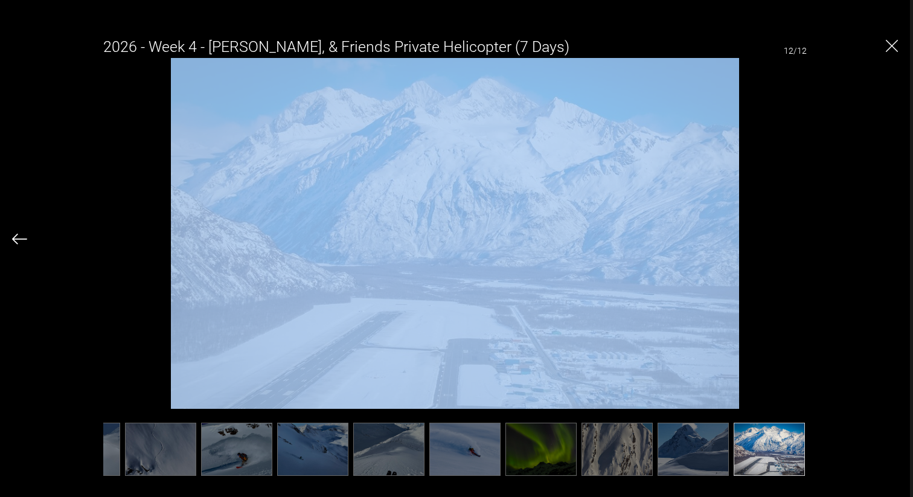
click at [890, 240] on div "2026 - Week 4 - [PERSON_NAME], & Friends Private Helicopter (7 Days) 12/12" at bounding box center [455, 250] width 886 height 446
click at [837, 133] on div "2026 - Week 4 - [PERSON_NAME], & Friends Private Helicopter (7 Days) 12/12" at bounding box center [455, 250] width 886 height 446
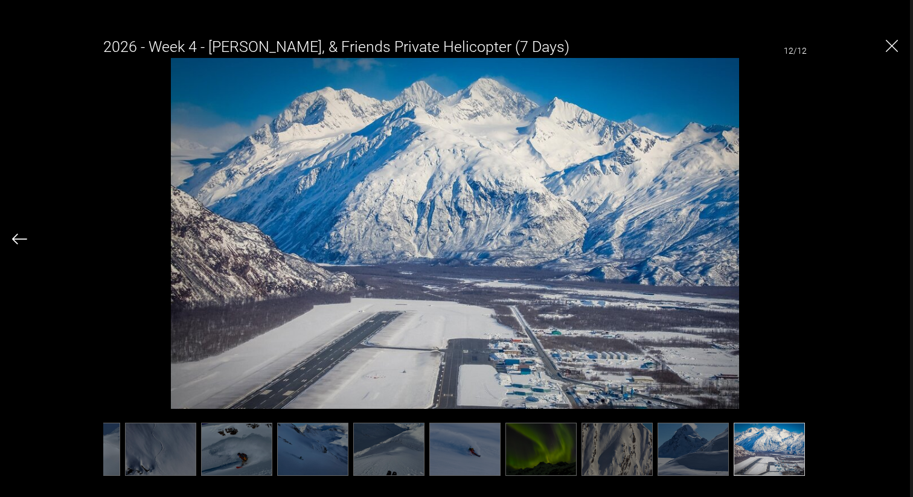
click at [891, 46] on img "Close" at bounding box center [892, 46] width 12 height 12
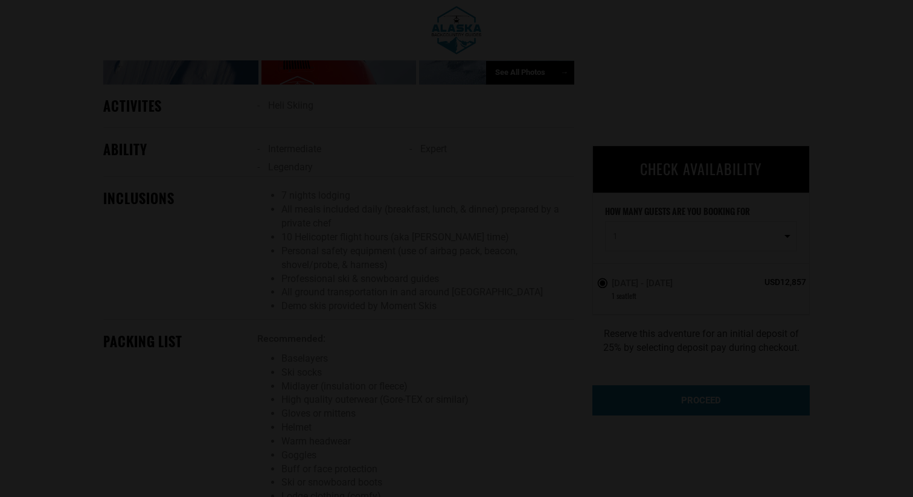
scroll to position [0, 0]
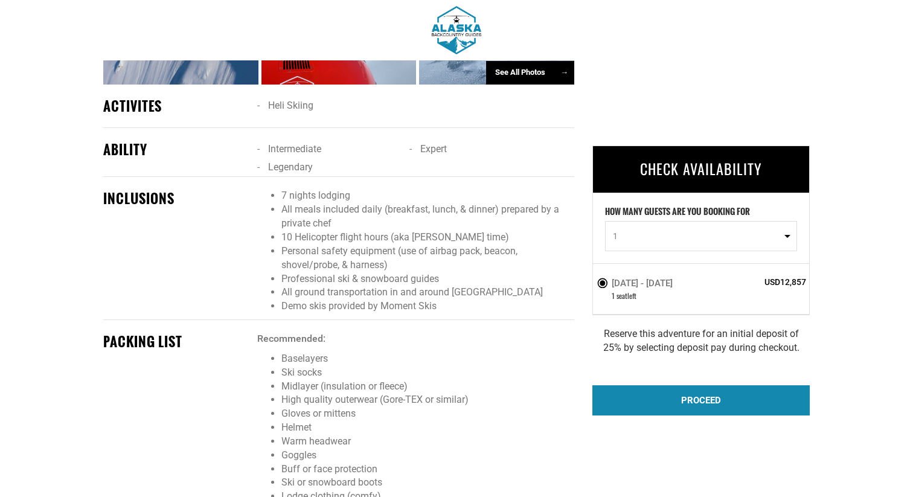
click at [639, 284] on label "[DATE] - [DATE]" at bounding box center [636, 283] width 79 height 14
click at [588, 284] on input "[DATE] - [DATE]" at bounding box center [588, 288] width 0 height 26
drag, startPoint x: 704, startPoint y: 282, endPoint x: 608, endPoint y: 289, distance: 96.3
click at [608, 289] on label "[DATE] - [DATE]" at bounding box center [636, 283] width 79 height 14
